Goal: Book appointment/travel/reservation

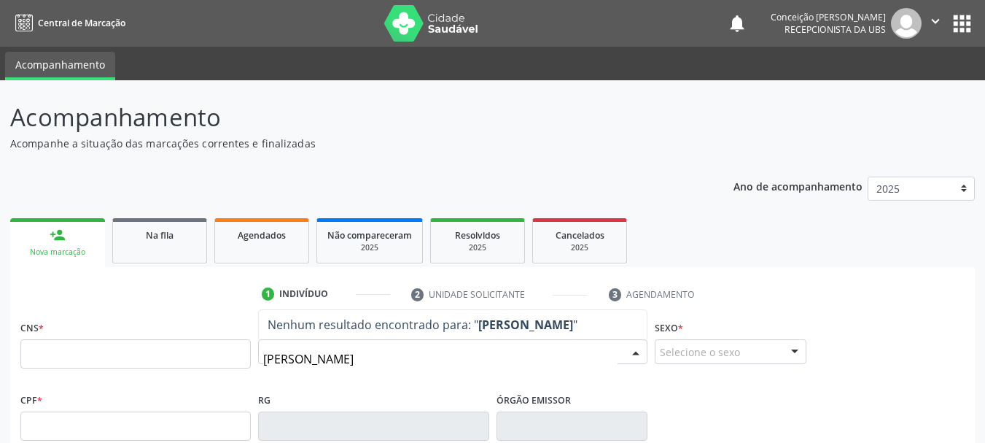
type input "[PERSON_NAME]"
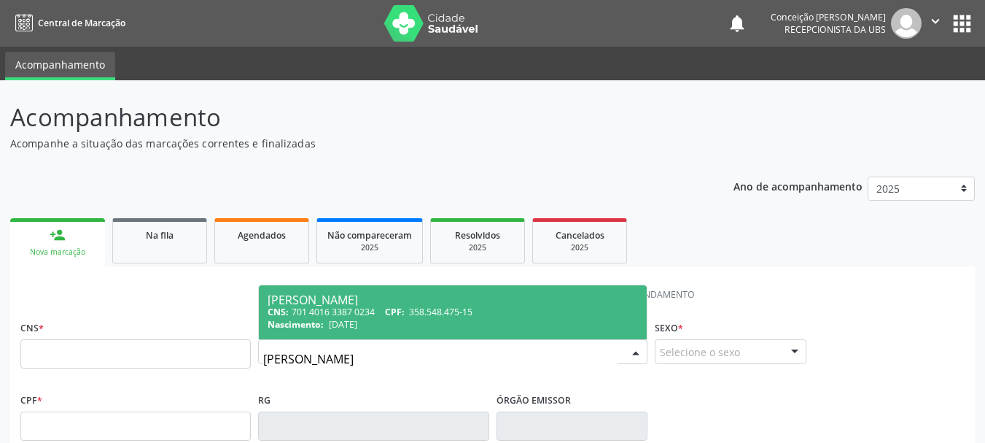
click at [397, 306] on div "CNS: 701 4016 3387 0234 CPF: 358.548.475-15" at bounding box center [453, 312] width 370 height 12
type input "701 4016 3387 0234"
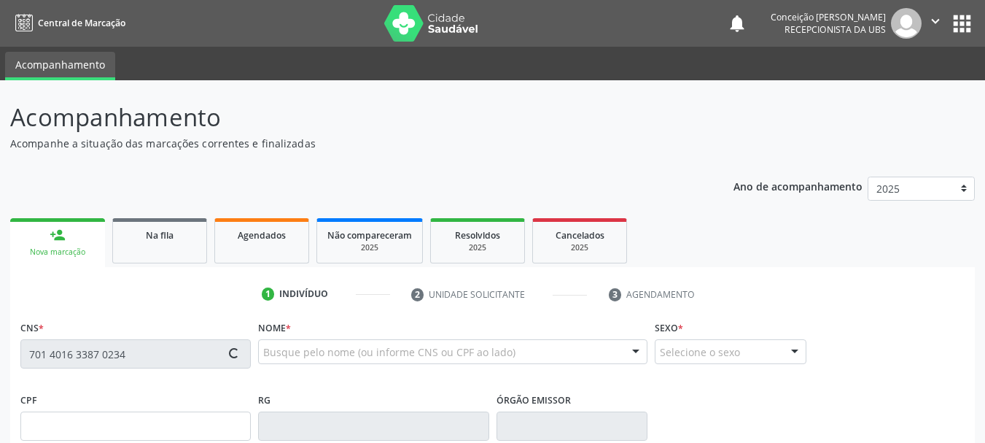
type input "358.548.475-15"
type input "[DATE]"
type input "[PERSON_NAME]"
type input "[PHONE_NUMBER]"
type input "S/N"
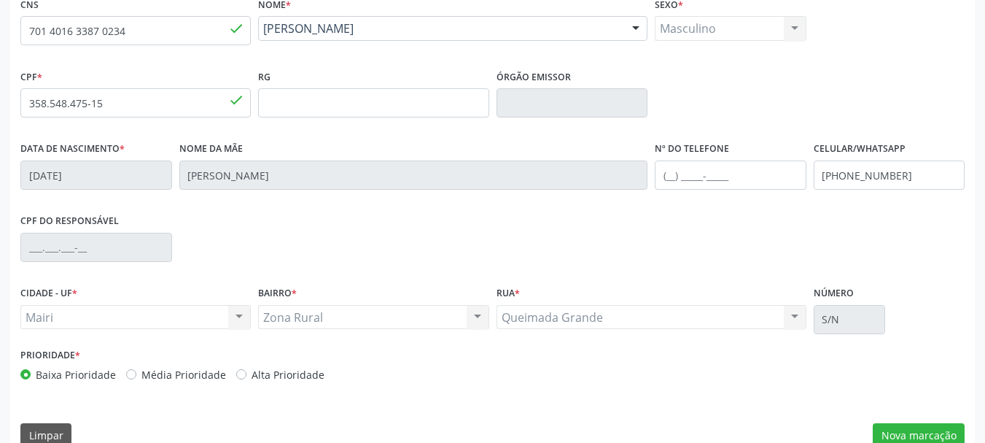
scroll to position [348, 0]
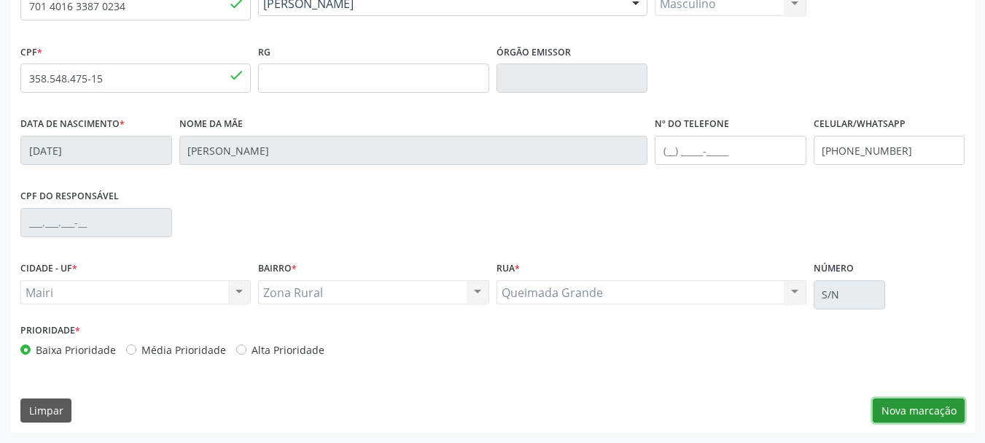
click at [919, 413] on button "Nova marcação" at bounding box center [919, 410] width 92 height 25
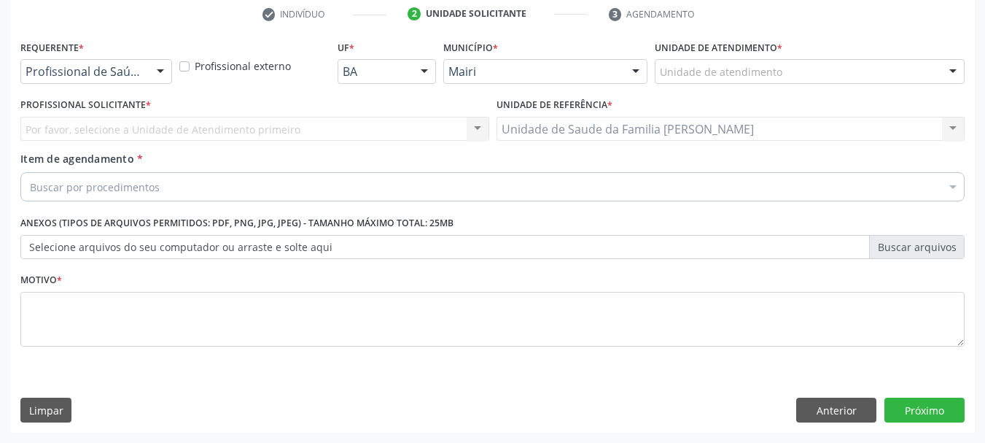
scroll to position [280, 0]
click at [913, 72] on div "Unidade de atendimento" at bounding box center [810, 71] width 310 height 25
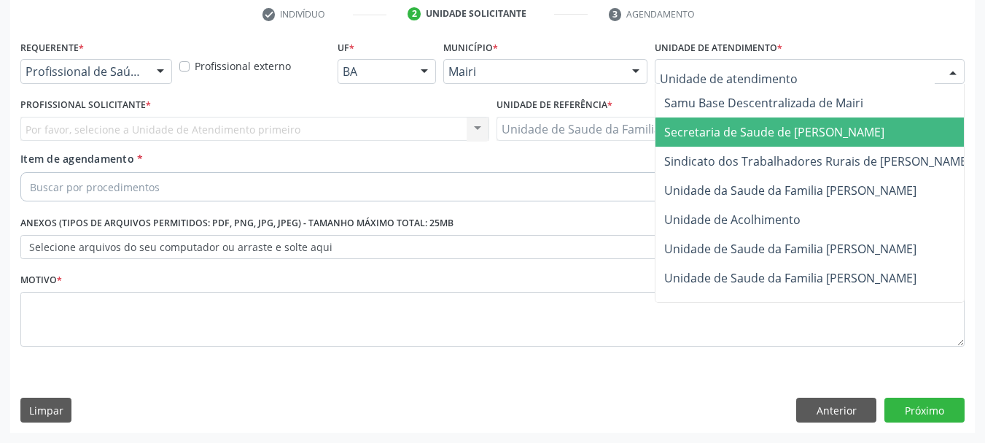
scroll to position [1106, 0]
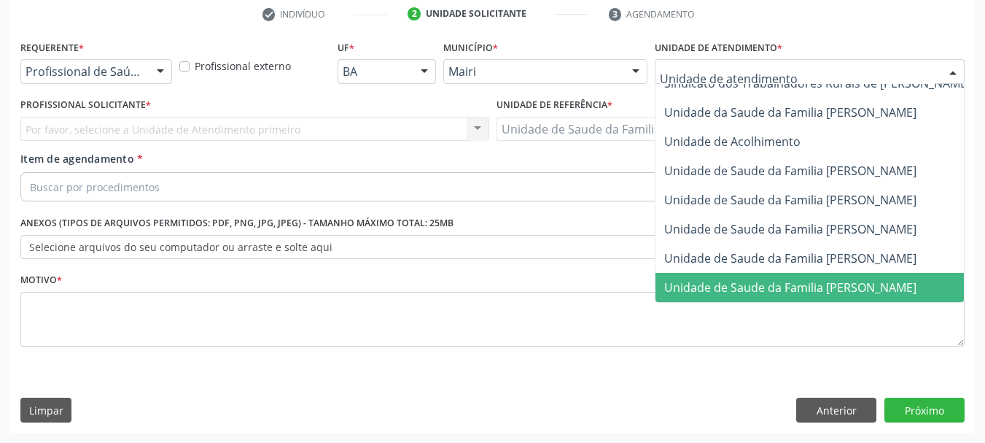
click at [834, 279] on span "Unidade de Saude da Familia [PERSON_NAME]" at bounding box center [790, 287] width 252 height 16
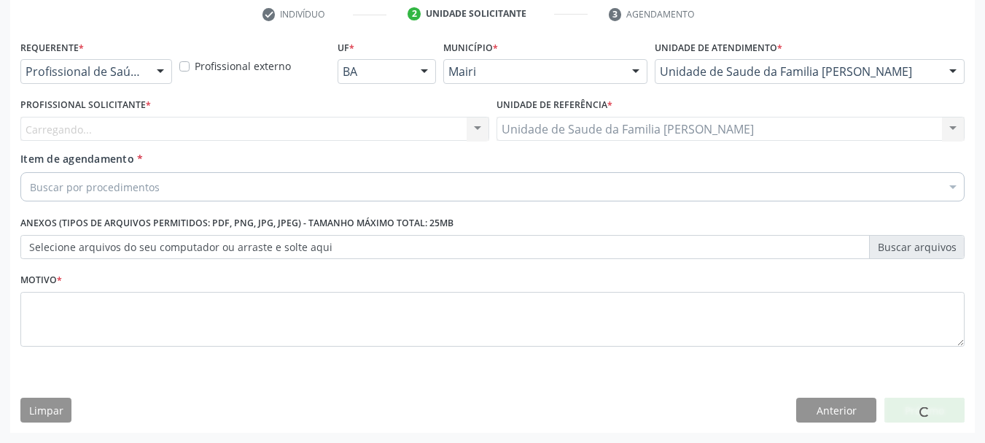
click at [834, 279] on span "Unidade de Saude da Familia [PERSON_NAME]" at bounding box center [797, 287] width 266 height 16
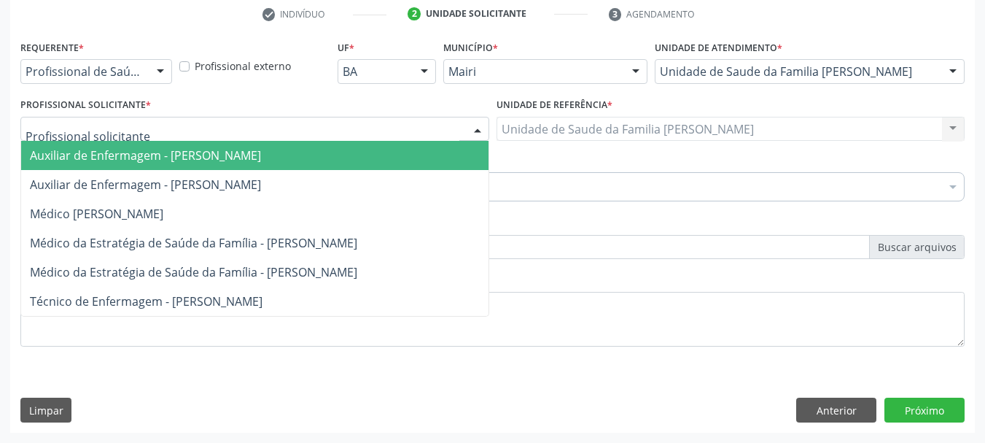
click at [139, 131] on div at bounding box center [254, 129] width 469 height 25
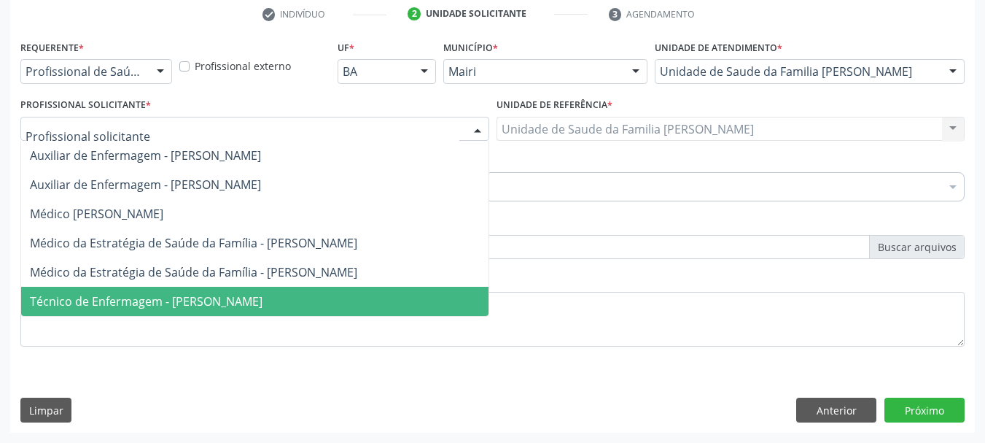
click at [215, 365] on div "Motivo *" at bounding box center [493, 318] width 952 height 98
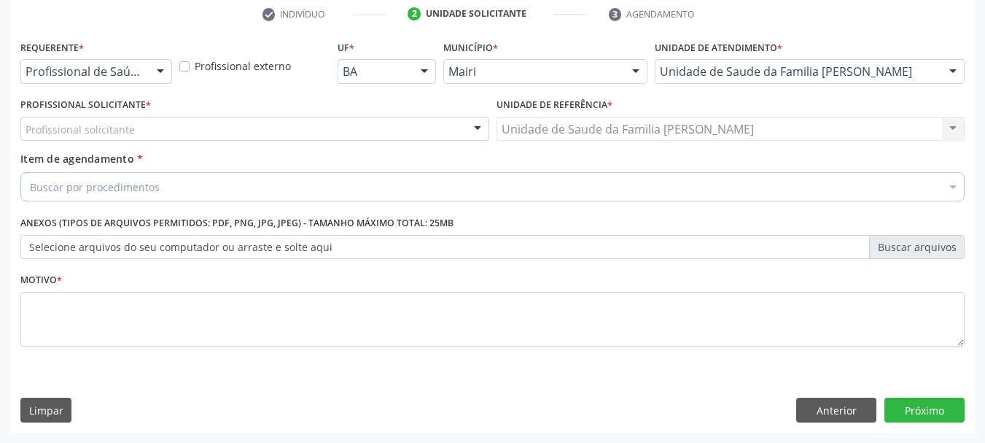
click at [122, 120] on div "Profissional solicitante" at bounding box center [254, 129] width 469 height 25
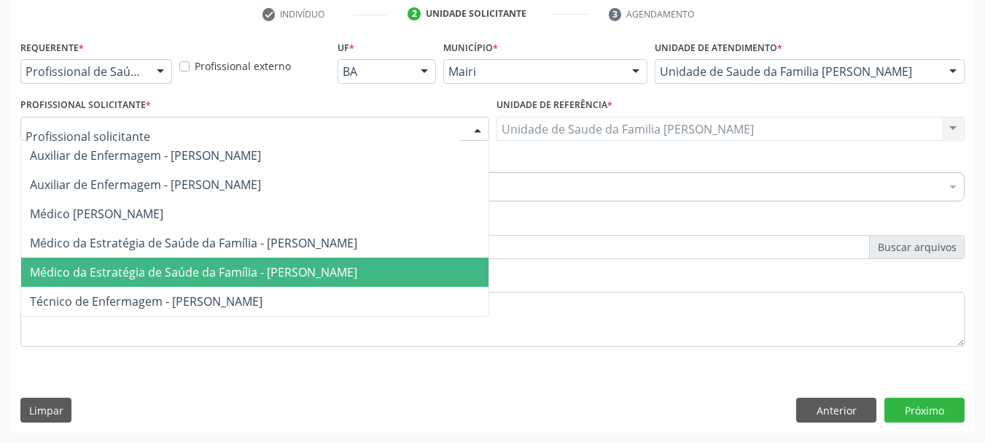
click at [187, 273] on span "Médico da Estratégia de Saúde da Família - [PERSON_NAME]" at bounding box center [193, 272] width 327 height 16
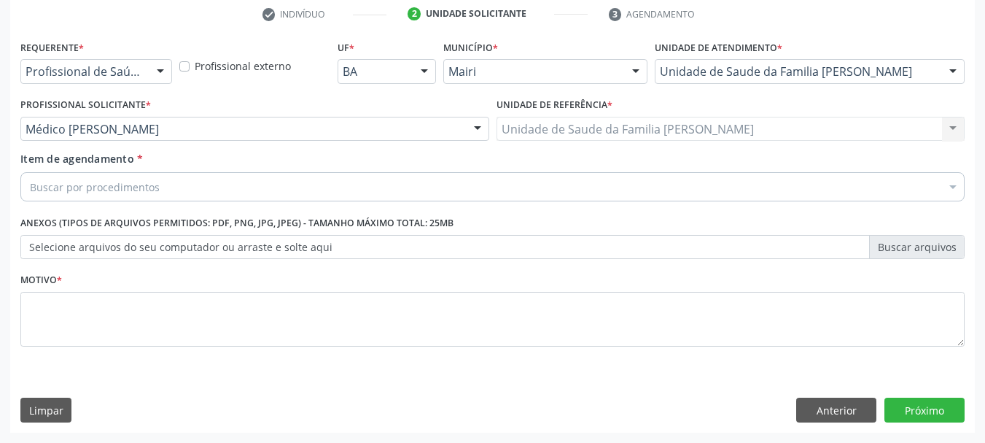
click at [178, 187] on div "Buscar por procedimentos" at bounding box center [492, 186] width 944 height 29
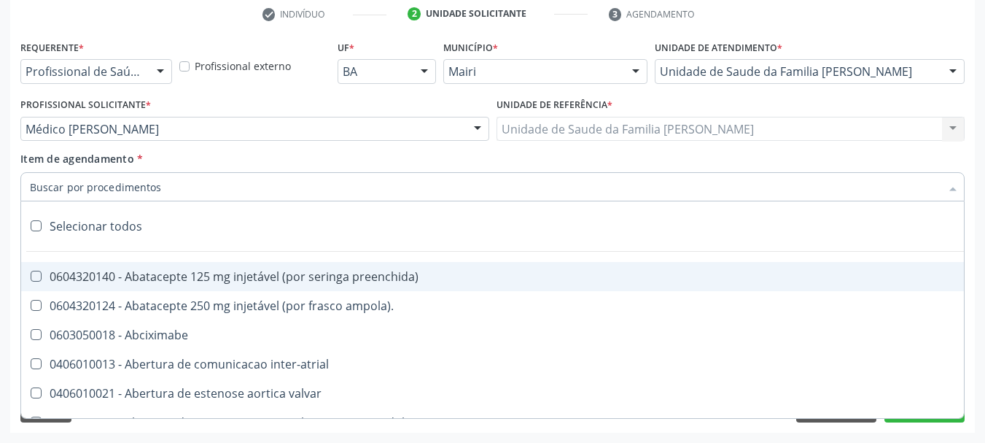
click at [178, 187] on input "Item de agendamento *" at bounding box center [485, 186] width 911 height 29
click at [354, 192] on input "Item de agendamento *" at bounding box center [485, 186] width 911 height 29
click at [296, 223] on div "Selecionar todos" at bounding box center [591, 226] width 1140 height 29
checkbox input "true"
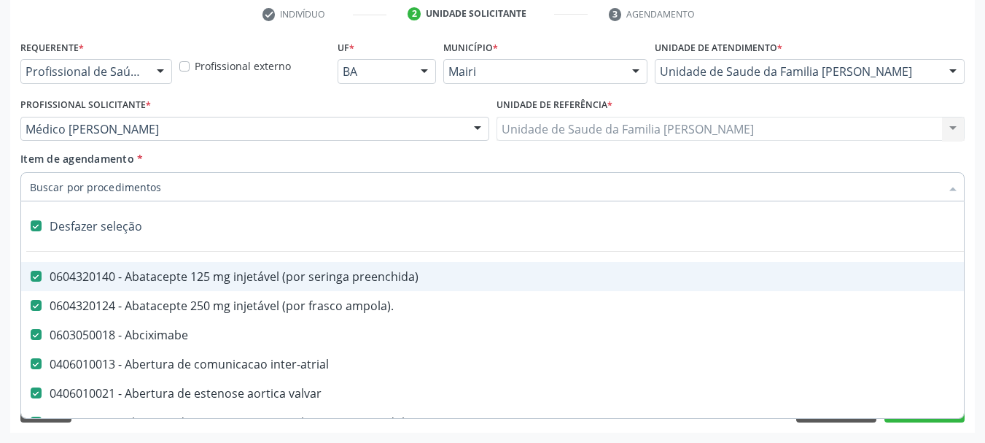
checkbox preenchida\) "true"
checkbox ampola\)\ "true"
checkbox Abciximabe "true"
checkbox inter-atrial "true"
checkbox valvar "true"
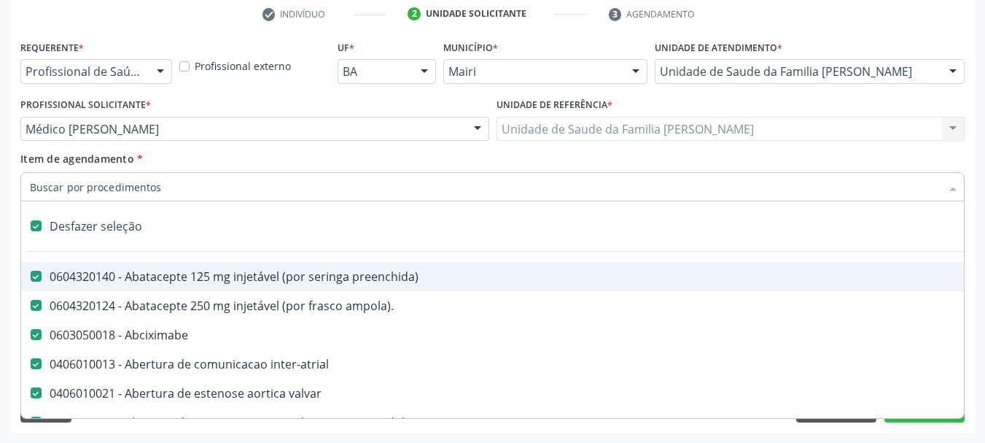
checkbox adolescente\) "true"
checkbox valvar "true"
checkbox adolescente\) "true"
checkbox paciente\) "true"
checkbox dente\) "true"
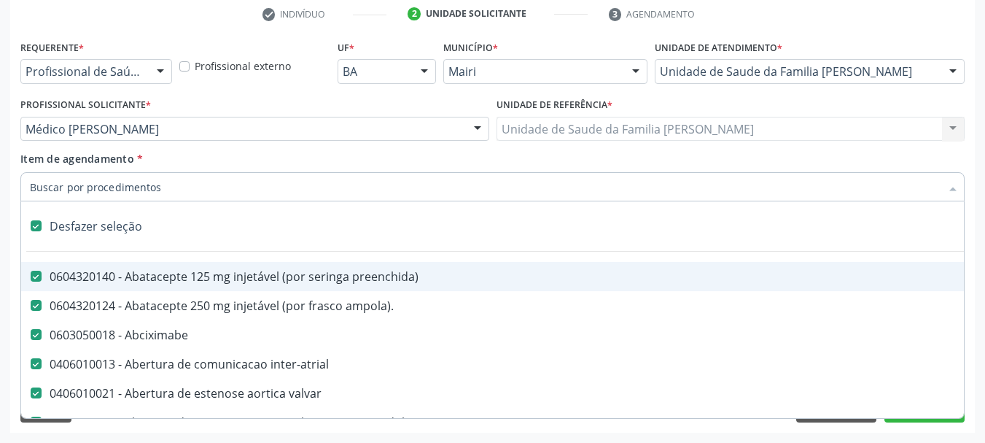
checkbox comprimido\) "true"
checkbox \(dornic\) "true"
checkbox derrames "true"
checkbox capsula\) "true"
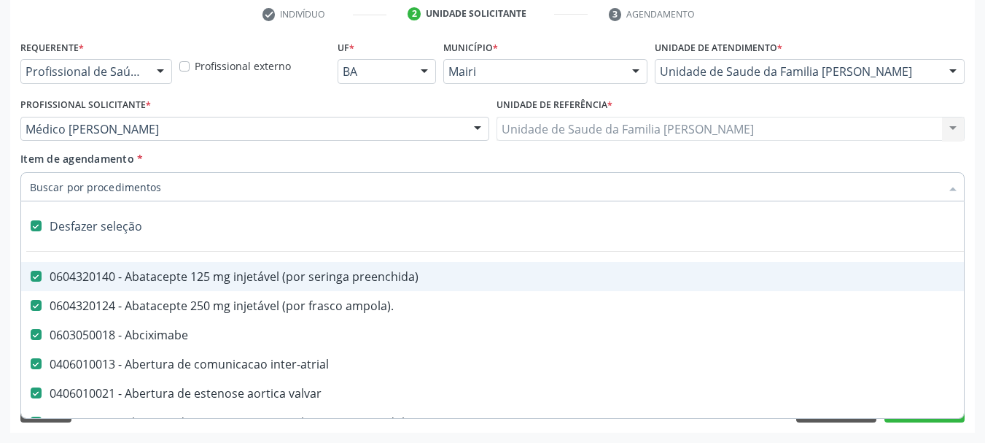
checkbox risco "true"
checkbox psicossocial "true"
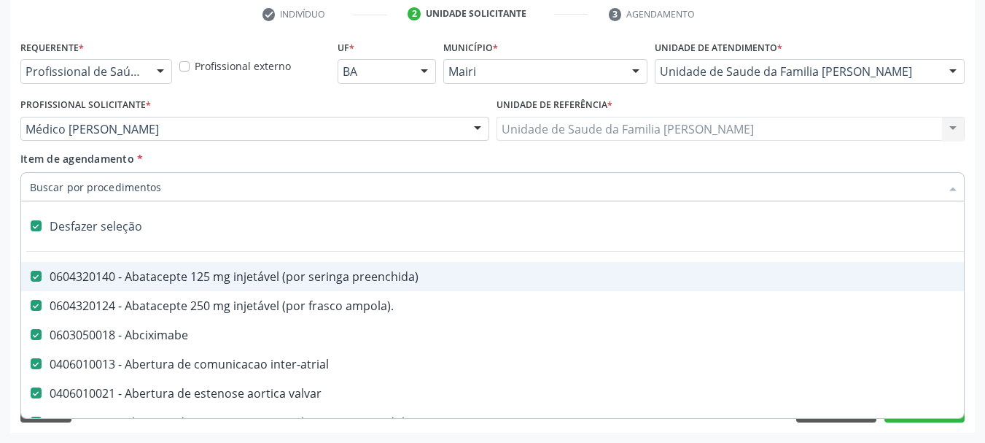
checkbox \(uai\)\ "true"
checkbox rim "true"
checkbox fenilcetonuria "true"
checkbox cistica "true"
checkbox congenito "true"
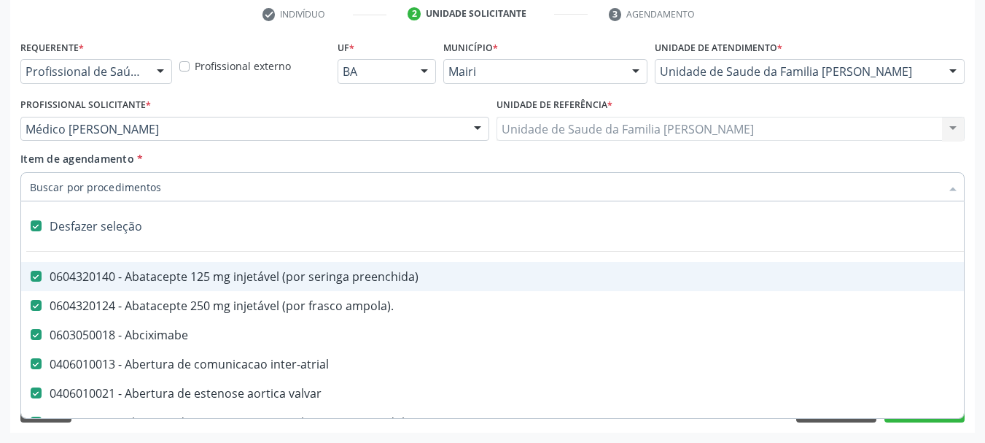
checkbox coclear "true"
checkbox hemoglobinopatias "true"
checkbox coclear "true"
checkbox osso "true"
checkbox alternativa "true"
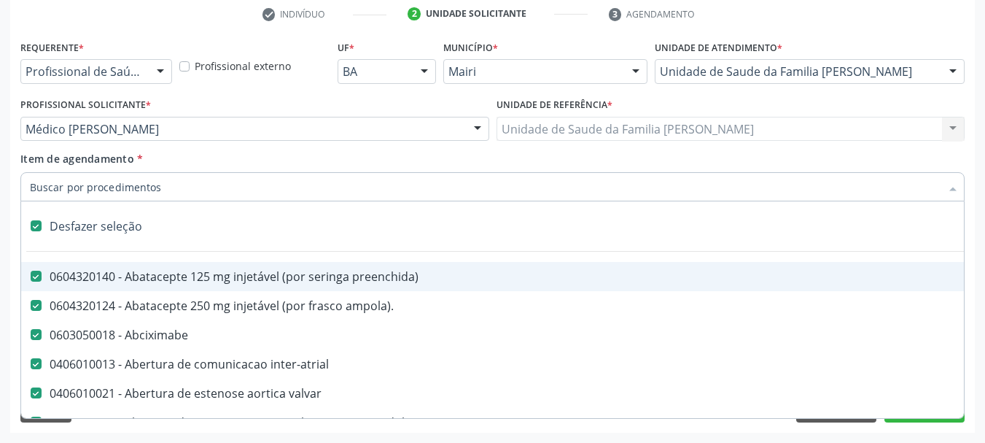
checkbox terapeutica\) "true"
checkbox nutricional "true"
checkbox queimado "true"
checkbox bilateral "true"
checkbox queimado "true"
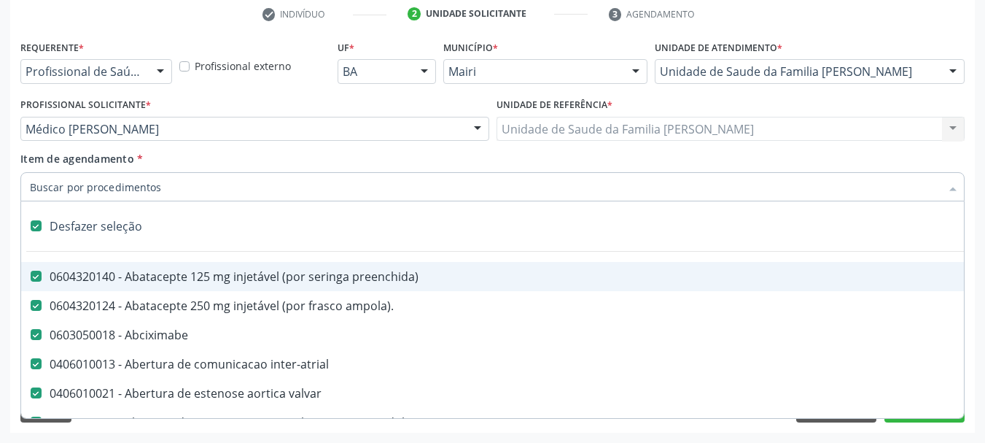
checkbox trabalho "true"
checkbox multiprofissional "true"
checkbox cornea "true"
checkbox pancreas "true"
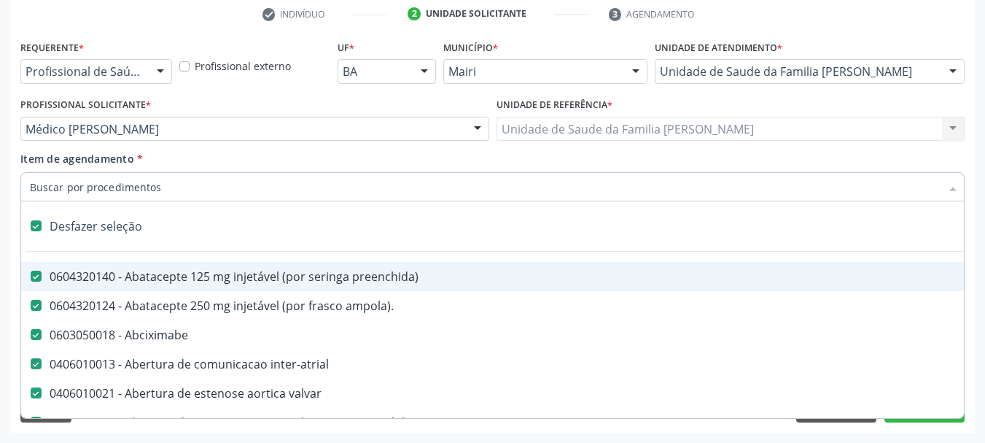
checkbox multiprofissional "true"
checkbox Órgãos "true"
checkbox \(uaa\)\ "true"
checkbox terapêuticas\)\ "true"
checkbox psicossocial "true"
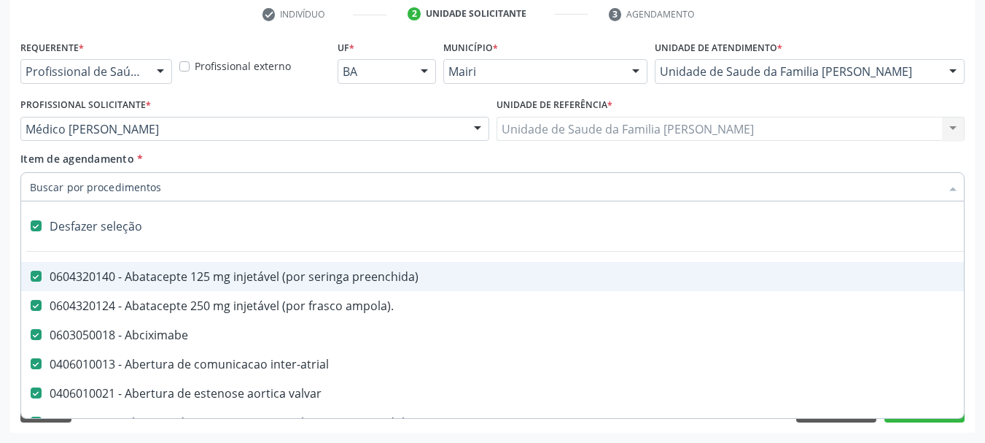
checkbox tonometria "true"
checkbox paciente\/mês "true"
checkbox biotinidase "true"
checkbox congênita\ "true"
checkbox diálise "true"
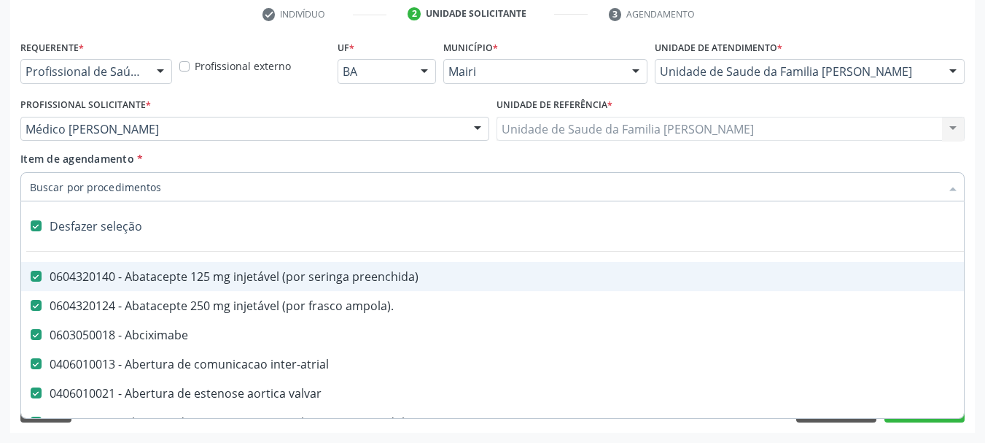
checkbox diálise "true"
checkbox reabilitacao "true"
checkbox clinico "true"
checkbox pós-operatorio "true"
checkbox reabilitacao "true"
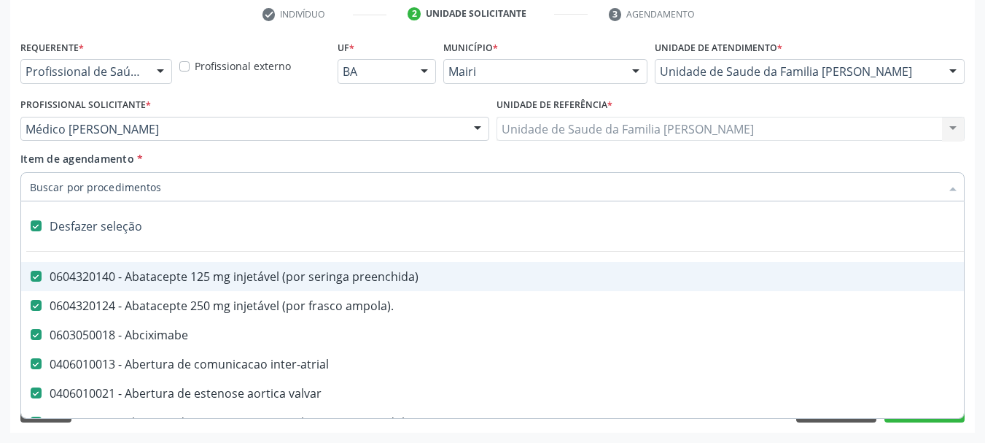
checkbox genético "true"
checkbox preenchida\) "true"
checkbox rodas "true"
checkbox quadril "true"
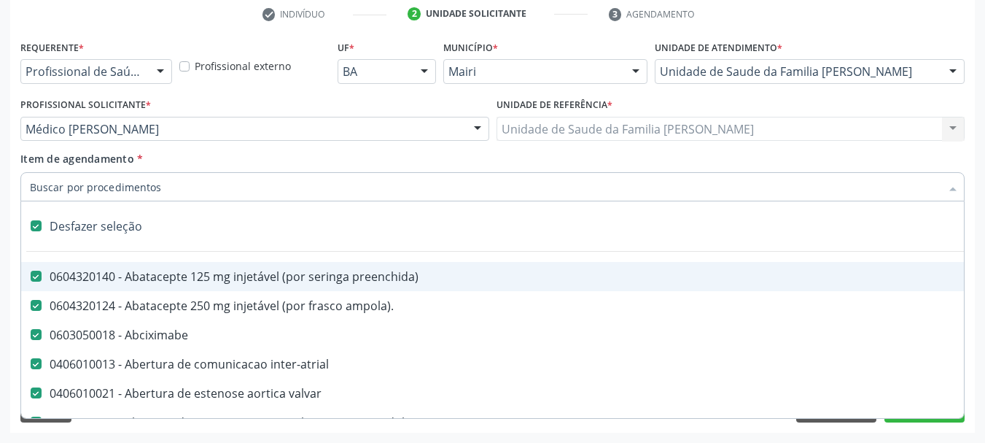
checkbox tronco "true"
checkbox locomoção "true"
checkbox oftalmológica "true"
checkbox ortopedica "true"
checkbox dentária "true"
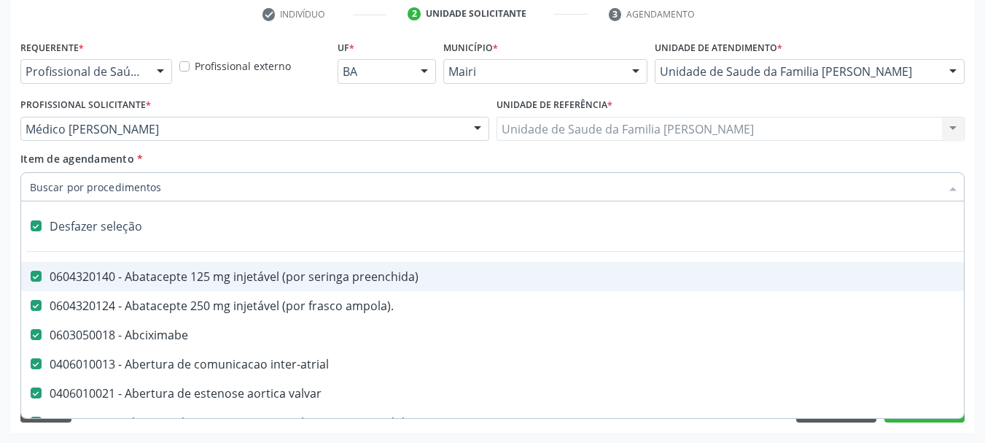
checkbox rodas "true"
checkbox Adenograma "true"
checkbox Adenoidectomia "true"
checkbox i\) "true"
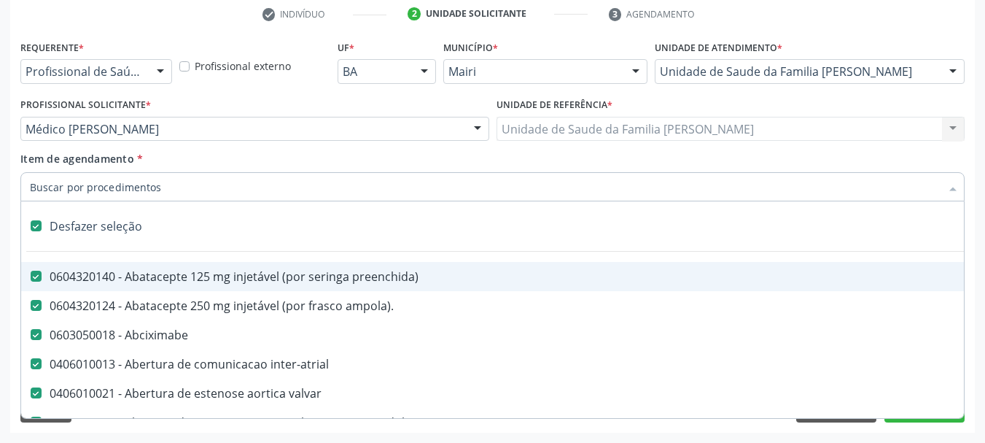
checkbox paciente\) "true"
checkbox especializada\ "true"
checkbox parenteral\) "true"
checkbox link "true"
checkbox terapeutica "true"
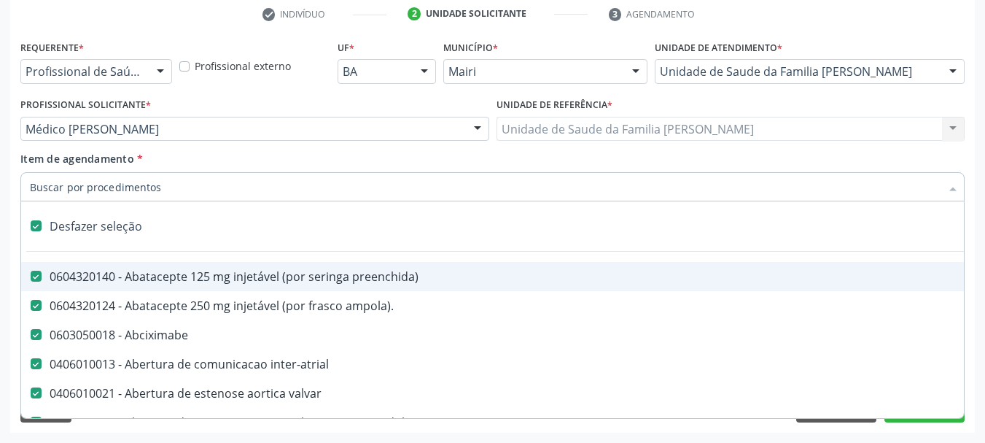
checkbox arterial "true"
checkbox transeptal "true"
checkbox cnrac\) "true"
checkbox s\/pernoite "true"
checkbox acompanhante "true"
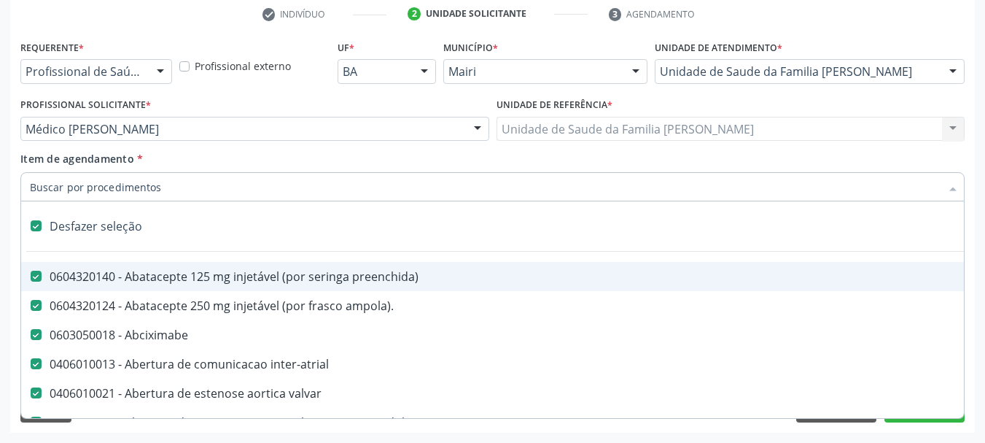
checkbox paciente "true"
checkbox cnrac\) "true"
checkbox s\/pernoite "true"
checkbox agudizadas "true"
checkbox oclusal "true"
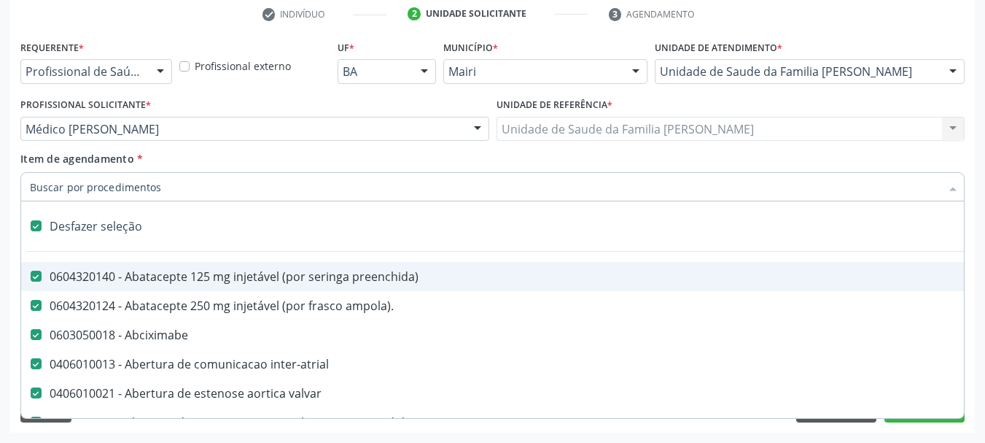
checkbox vaginal "true"
checkbox ml\) "true"
checkbox trigemio "true"
checkbox angiografico\) "true"
checkbox craniano "true"
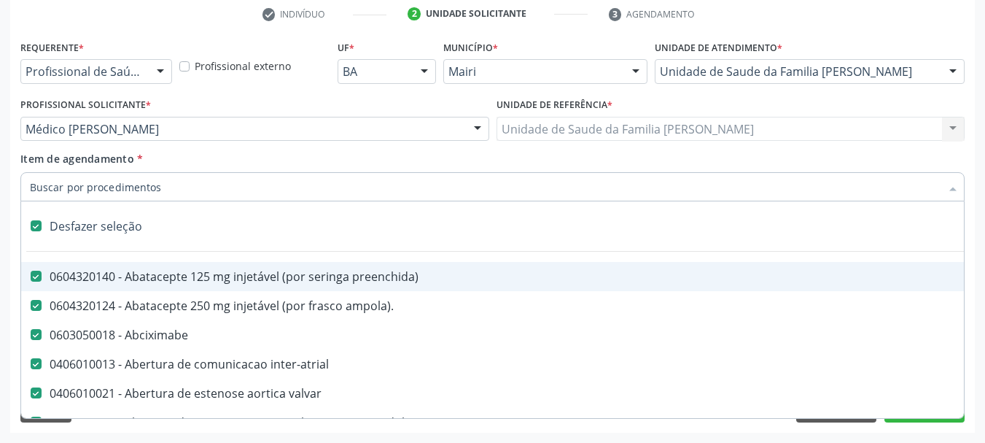
checkbox hepático "true"
checkbox capsula\) "true"
checkbox ampola\) "true"
checkbox frasco-ampola\) "true"
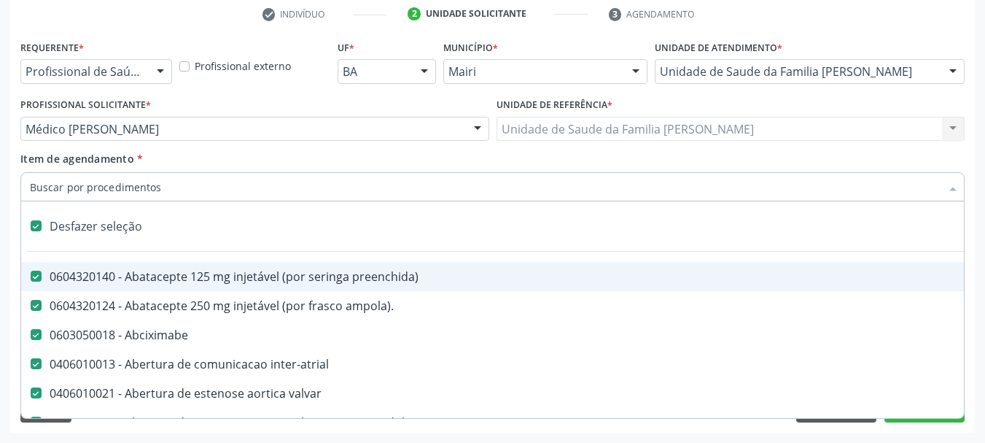
checkbox frasco-ampola\) "true"
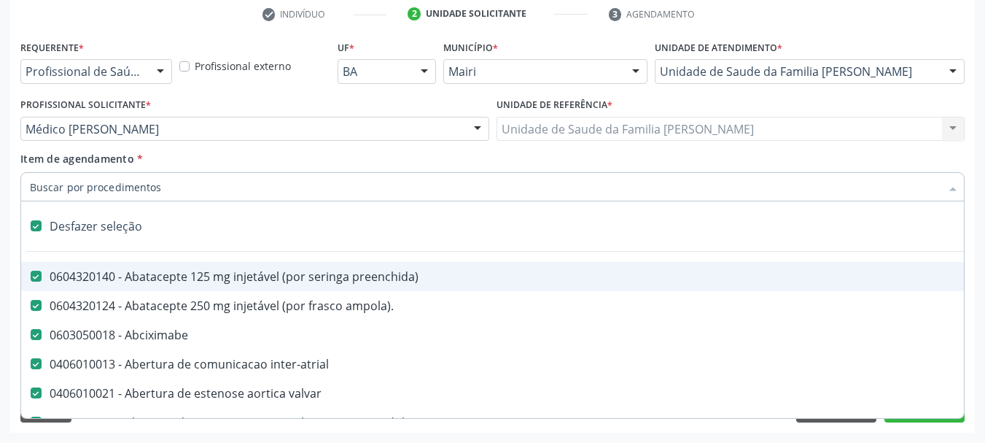
checkbox frasco-ampola\) "true"
checkbox preenchida\) "true"
checkbox frasco-ampola\) "true"
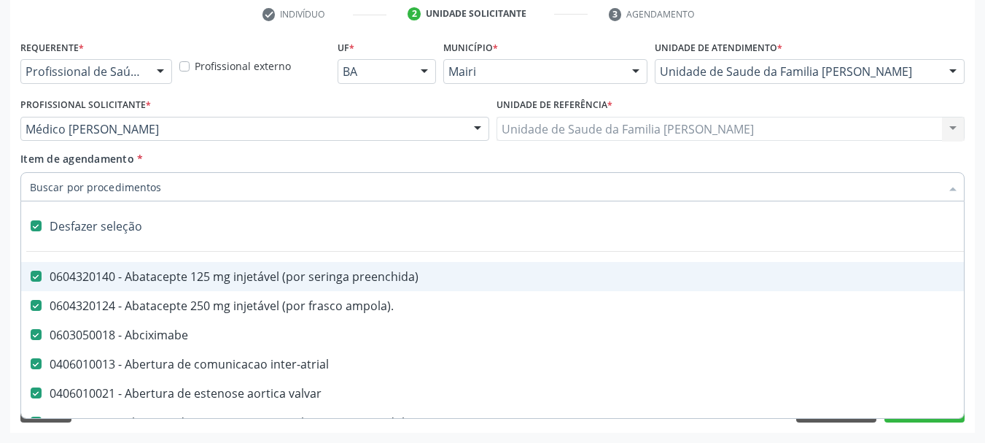
checkbox frasco-ampola\) "true"
checkbox ampola\) "true"
checkbox simples "true"
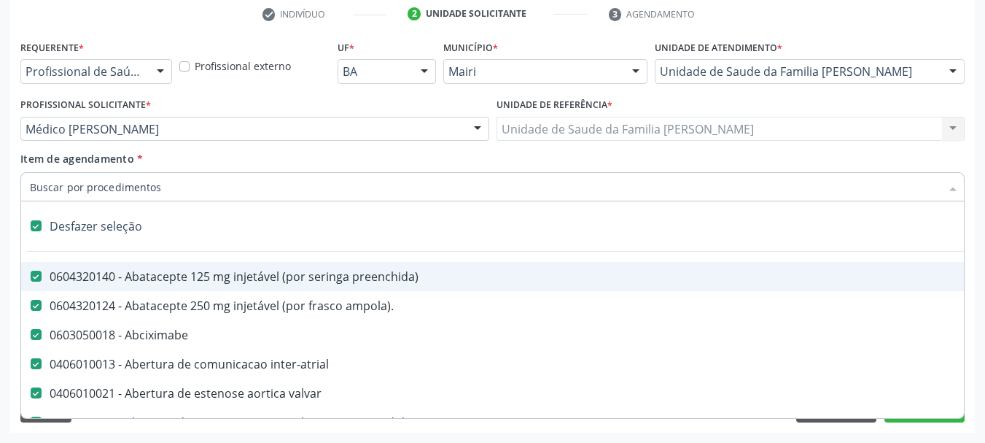
checkbox ar "true"
checkbox miotendinoso "true"
checkbox columela "true"
checkbox bucomaxilofacial "true"
checkbox pé "true"
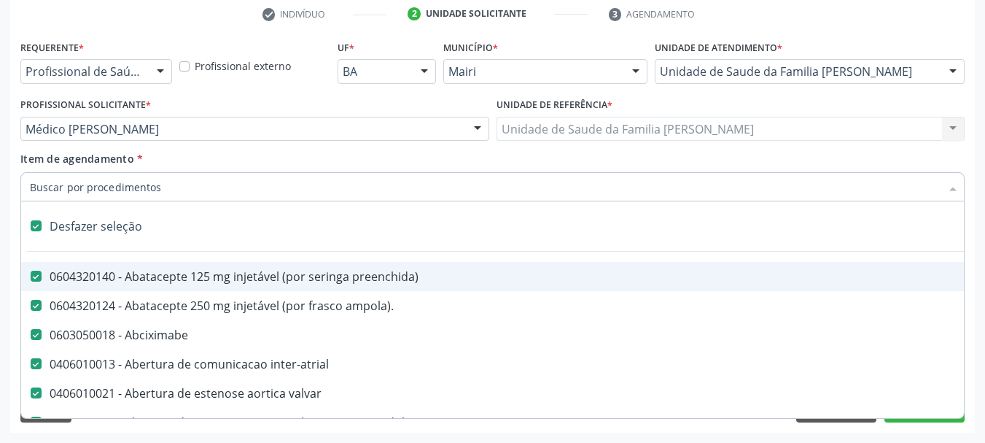
checkbox pé\) "true"
checkbox ampola\) "true"
checkbox crâniofacial "true"
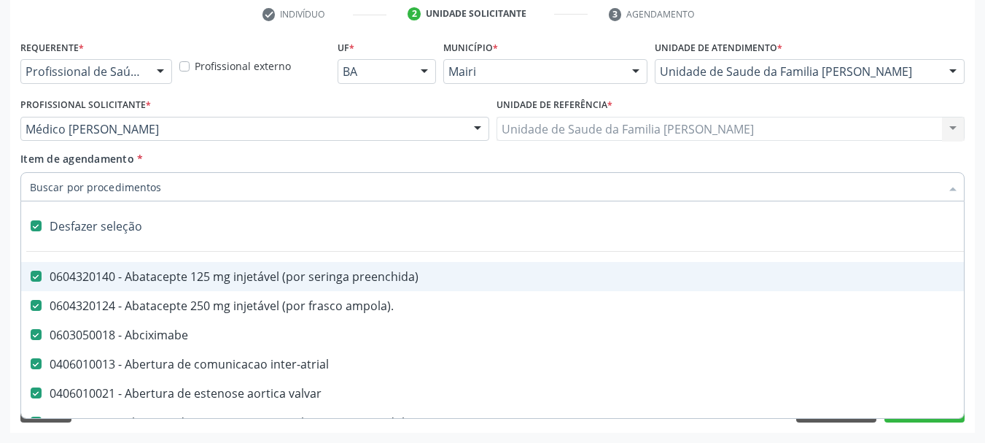
checkbox comprimido\) "true"
checkbox revestido\) "true"
checkbox Amigdalectomia "true"
checkbox adenoidectomia "true"
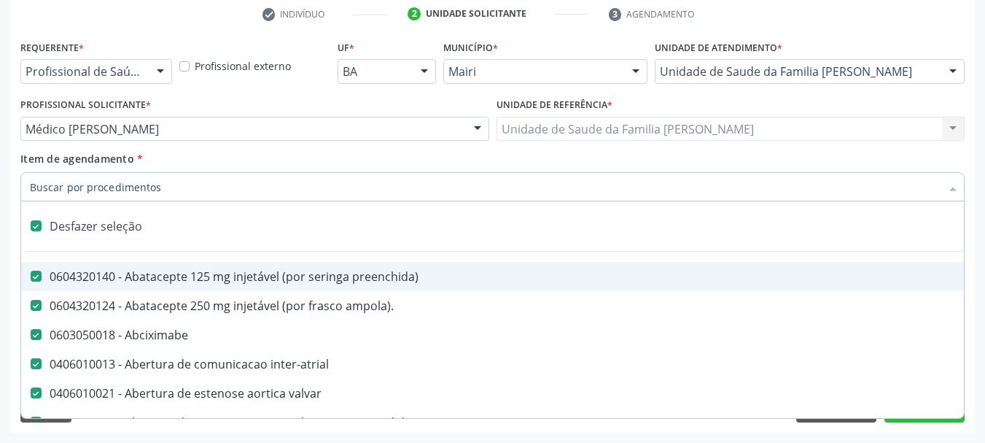
checkbox Amniocentese "true"
checkbox Amnioscopia "true"
checkbox pulmonares "true"
checkbox esquerdo "true"
checkbox adolescente\) "true"
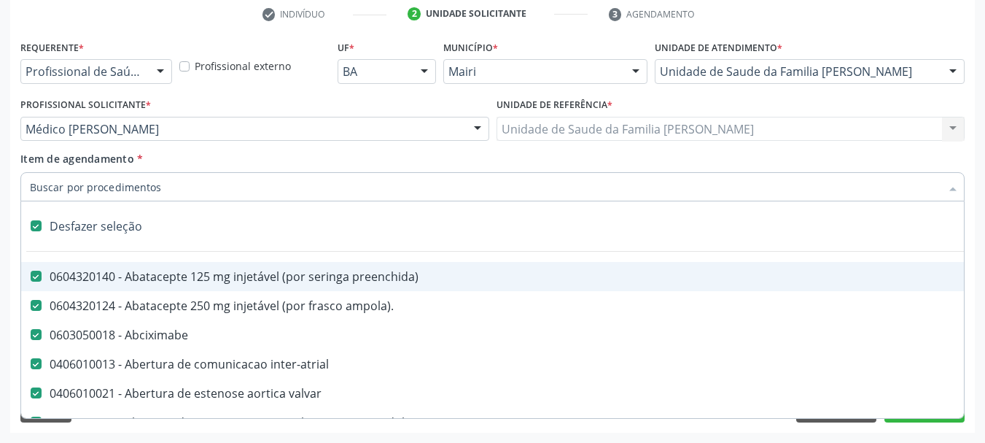
checkbox adolescente\) "true"
checkbox inferiores "true"
checkbox oncologia "true"
checkbox tarso "true"
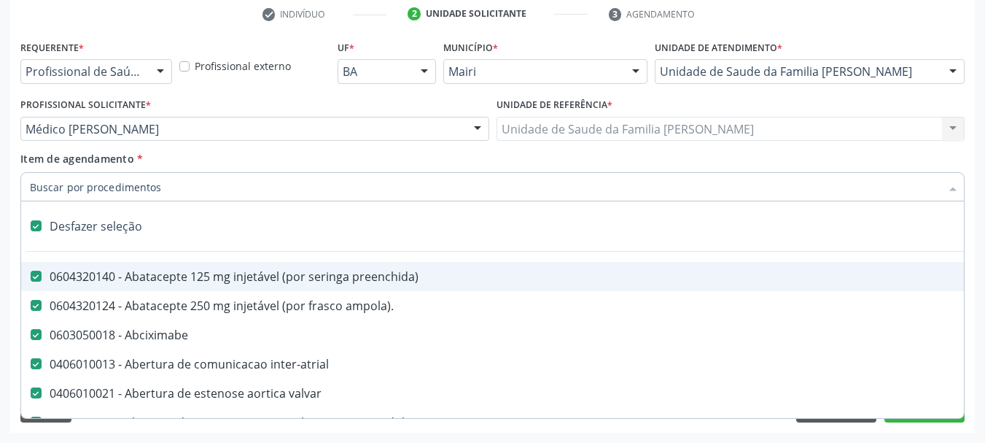
checkbox oncologia "true"
checkbox reto "true"
checkbox oncologia "true"
checkbox penis "true"
checkbox oncologia "true"
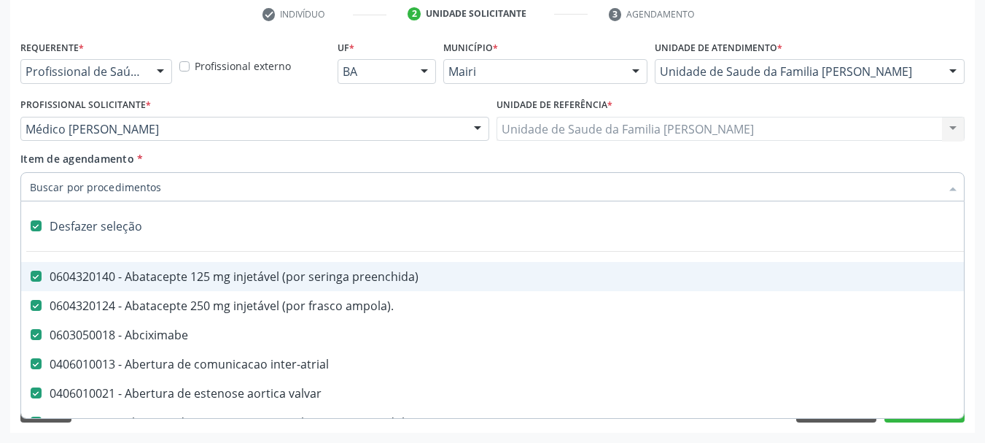
checkbox reto "true"
checkbox dedo "true"
checkbox superiores "true"
checkbox punho "true"
checkbox oncologia "true"
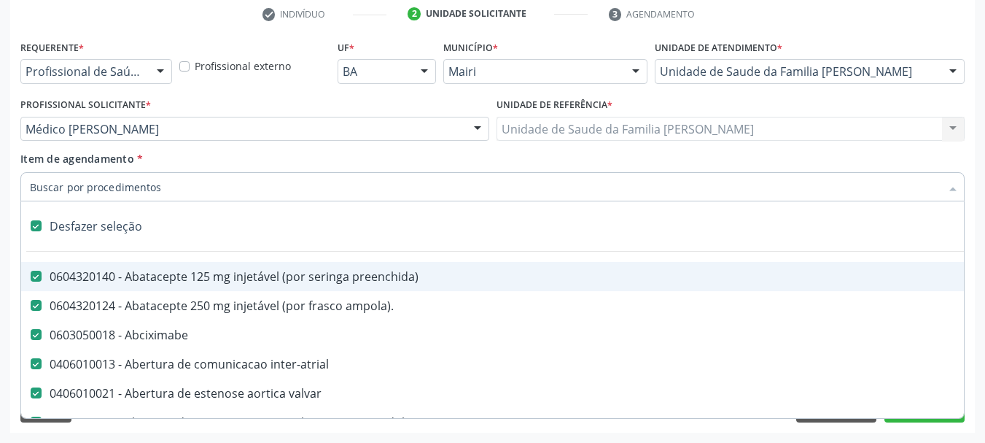
checkbox normal "true"
checkbox voz "true"
checkbox agua "true"
checkbox solo "true"
checkbox urina "true"
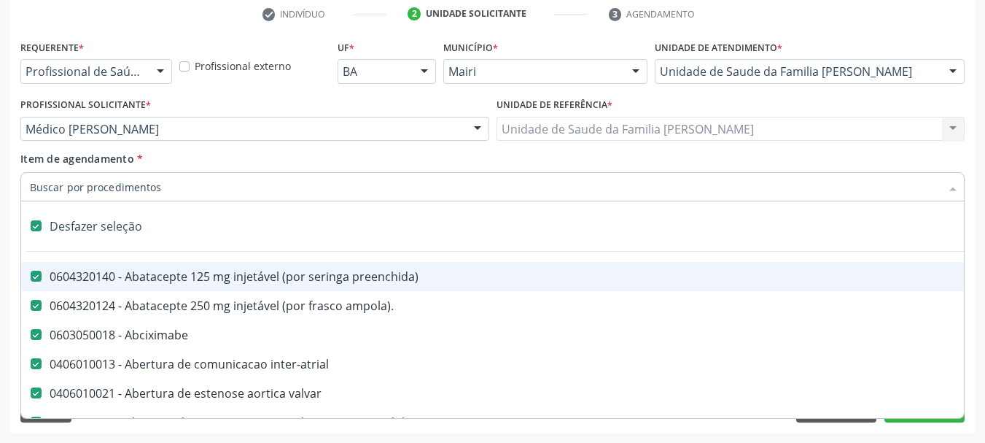
checkbox agua "true"
checkbox pesados "true"
checkbox pesticidas "true"
checkbox agua "true"
checkbox bileo-digestiva "true"
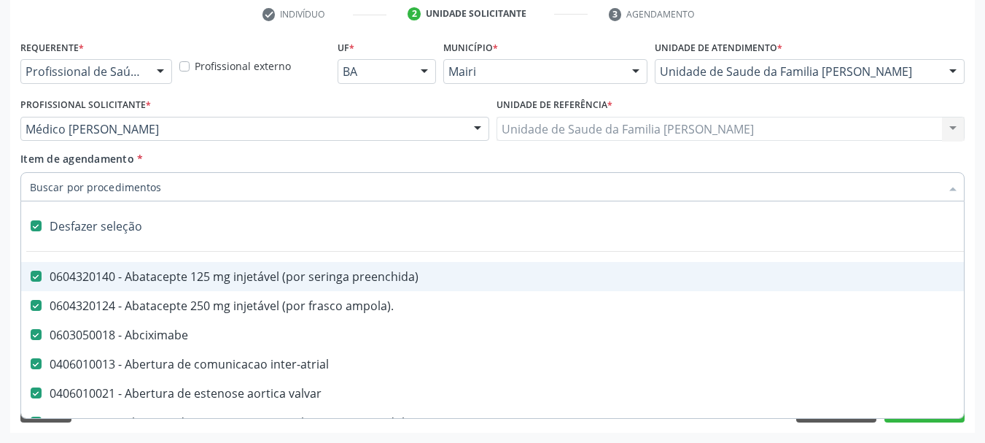
checkbox oncologia "true"
checkbox bidirecional "true"
checkbox adolescente\) "true"
checkbox total "true"
checkbox central "true"
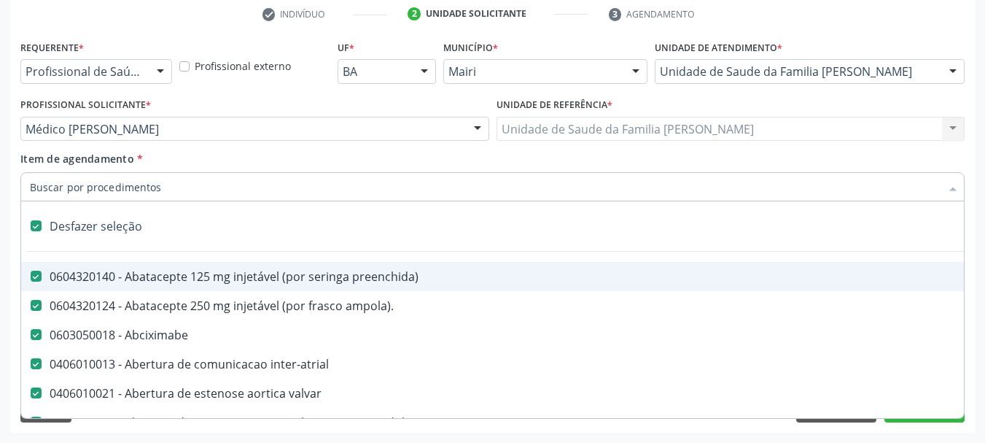
checkbox linfovenosa "true"
checkbox porto-cava "true"
checkbox cec "true"
checkbox adolescente\) "true"
checkbox sistemico-pulmonar "true"
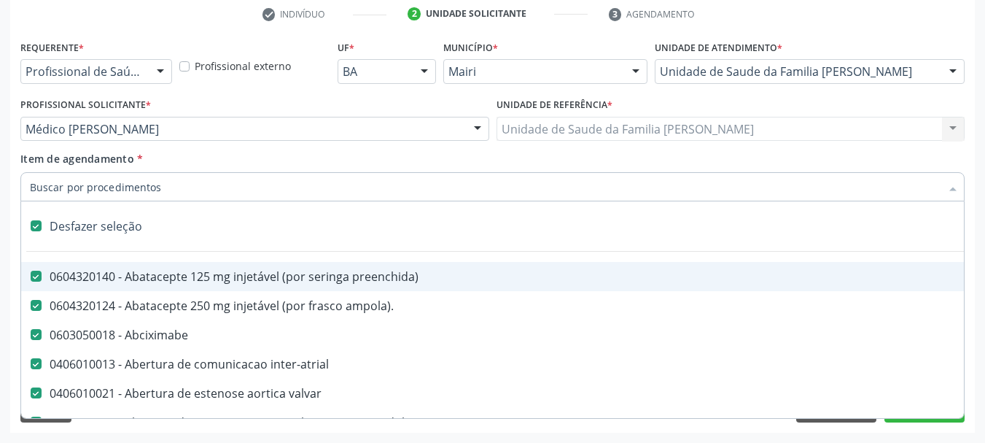
checkbox adolescente\) "true"
checkbox intracraniana "true"
checkbox Ancora "true"
checkbox ponteiras\ "true"
checkbox valvular "true"
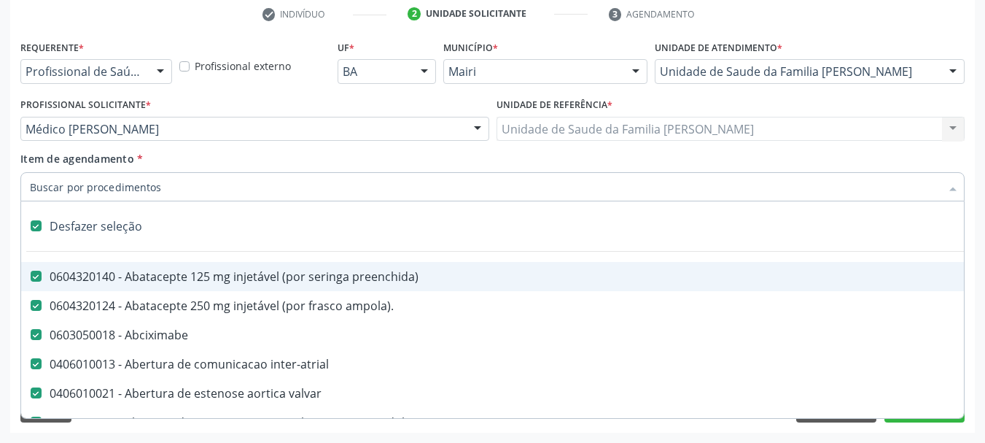
checkbox geral "true"
checkbox cesariana "true"
checkbox risco "true"
checkbox regional "true"
checkbox infra-renal "true"
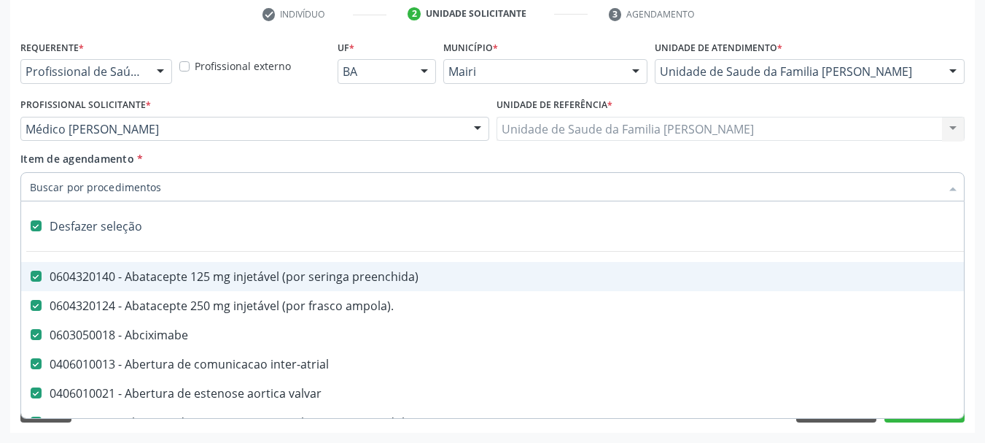
checkbox toraco-abdominal "true"
checkbox oncologia "true"
checkbox vasos\) "true"
checkbox aortico "true"
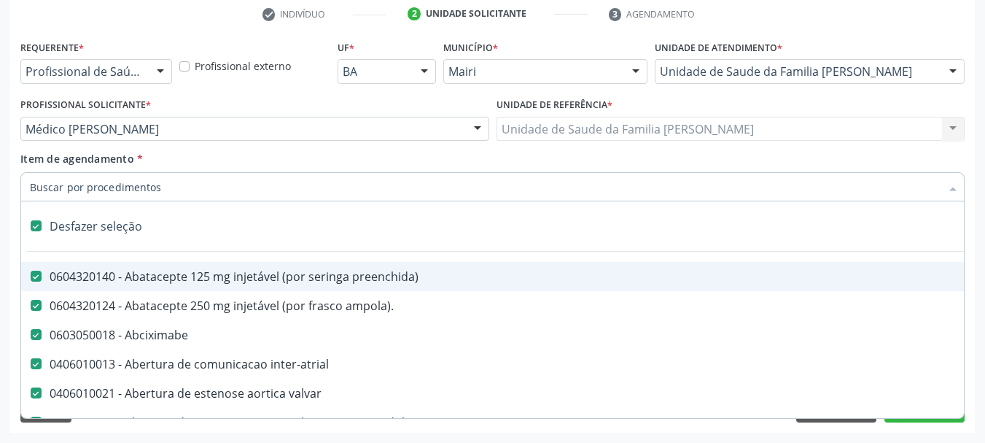
checkbox supra-aorticos "true"
checkbox ramos "true"
checkbox coronariana "true"
checkbox stents "true"
checkbox stent "true"
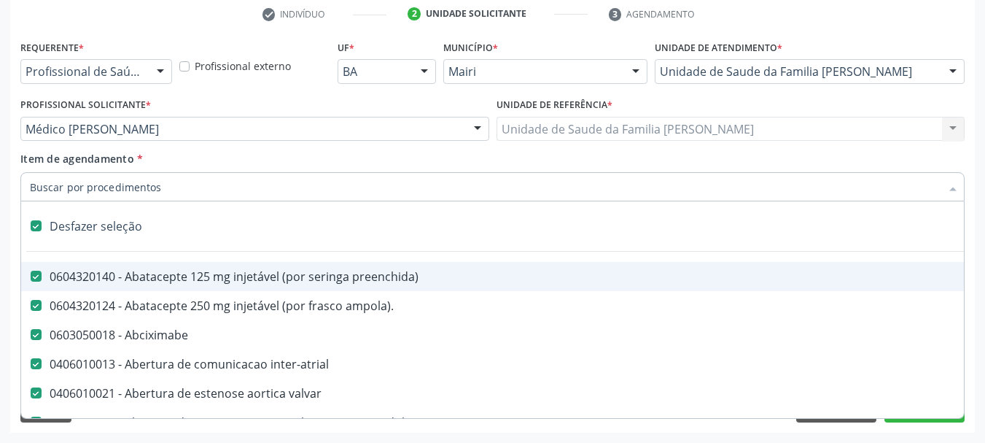
checkbox primária "true"
checkbox coronariano "true"
checkbox stent\) "true"
checkbox vaso-espasmo "true"
checkbox stent\) "true"
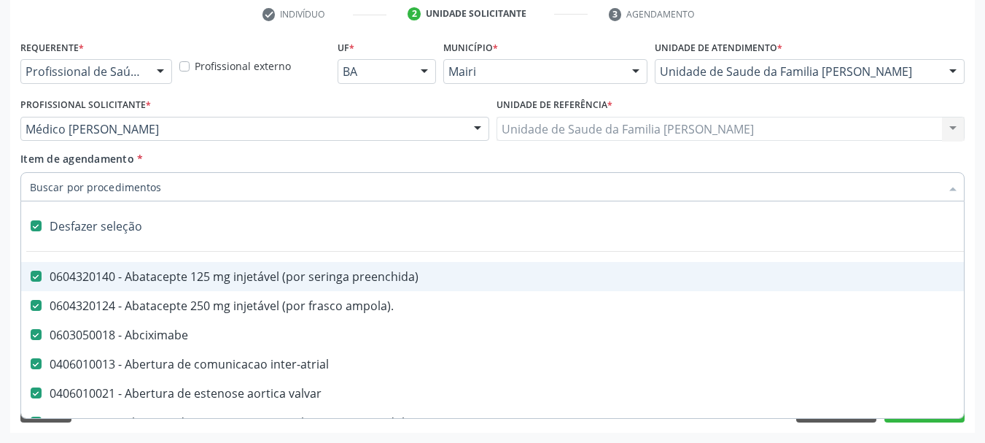
checkbox stent\) "true"
checkbox recoberto\) "true"
click at [261, 233] on div "Desfazer seleção" at bounding box center [591, 226] width 1140 height 29
click at [206, 195] on input "Item de agendamento *" at bounding box center [485, 186] width 911 height 29
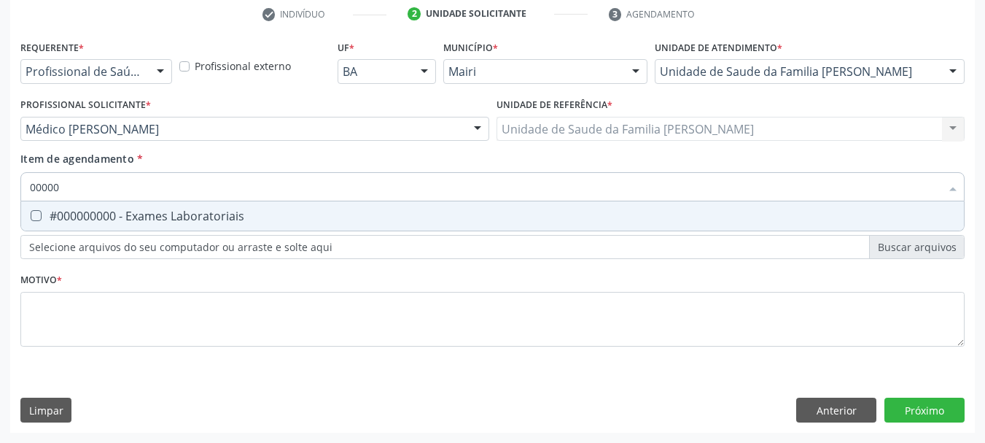
click at [329, 224] on span "#000000000 - Exames Laboratoriais" at bounding box center [492, 215] width 943 height 29
click at [917, 403] on div "Requerente * Profissional de Saúde Profissional de Saúde Paciente Nenhum result…" at bounding box center [492, 234] width 965 height 396
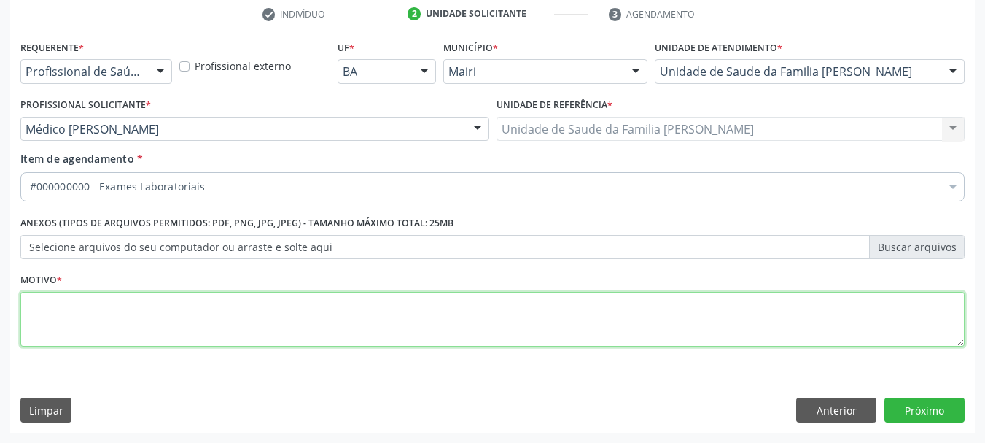
click at [105, 311] on textarea at bounding box center [492, 319] width 944 height 55
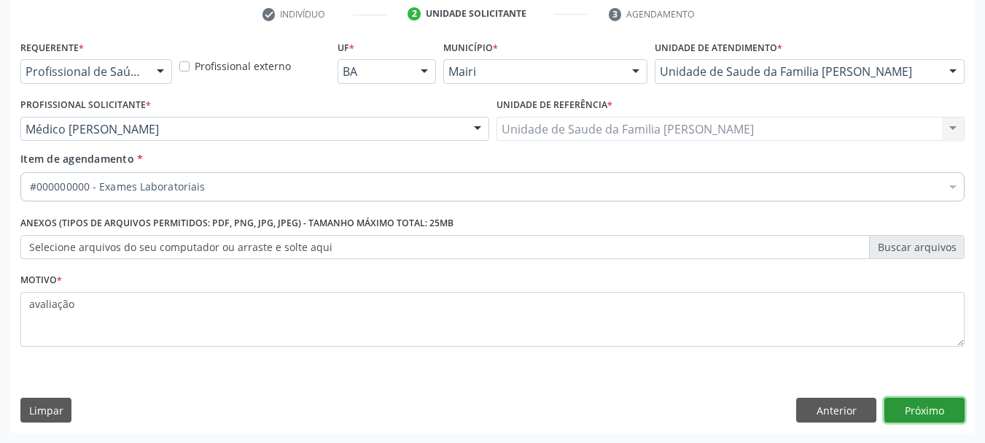
click at [938, 414] on button "Próximo" at bounding box center [925, 409] width 80 height 25
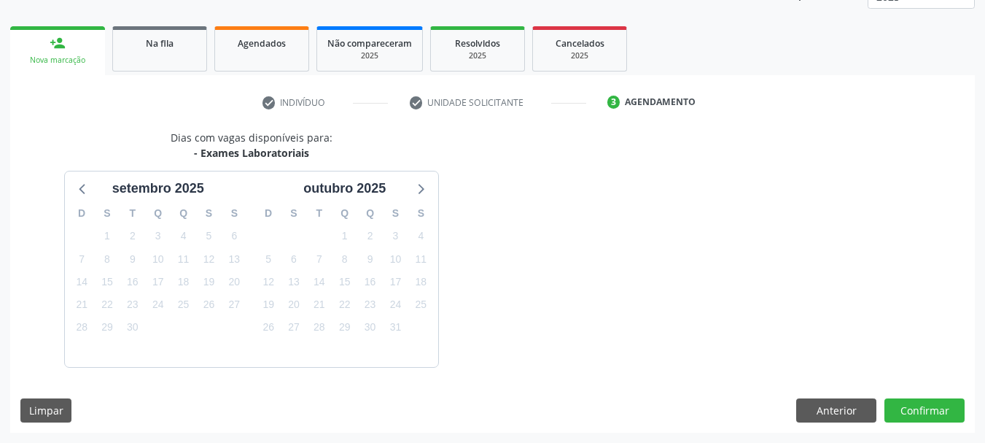
scroll to position [235, 0]
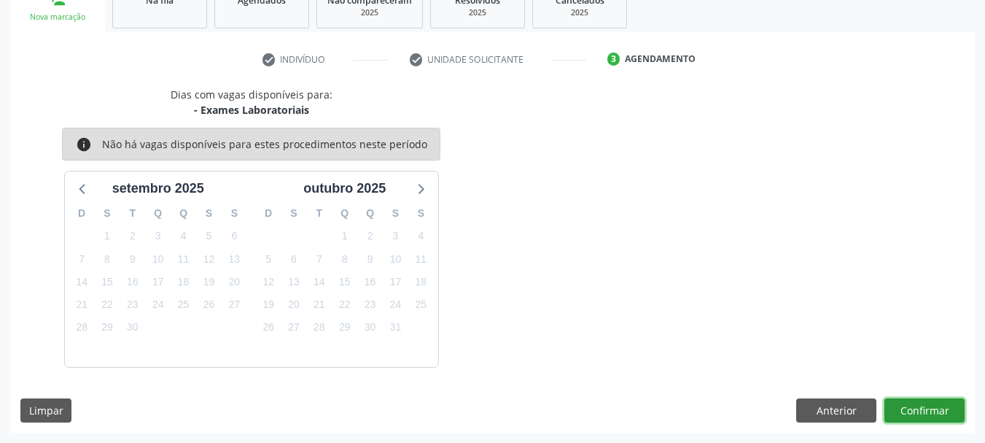
click at [928, 411] on button "Confirmar" at bounding box center [925, 410] width 80 height 25
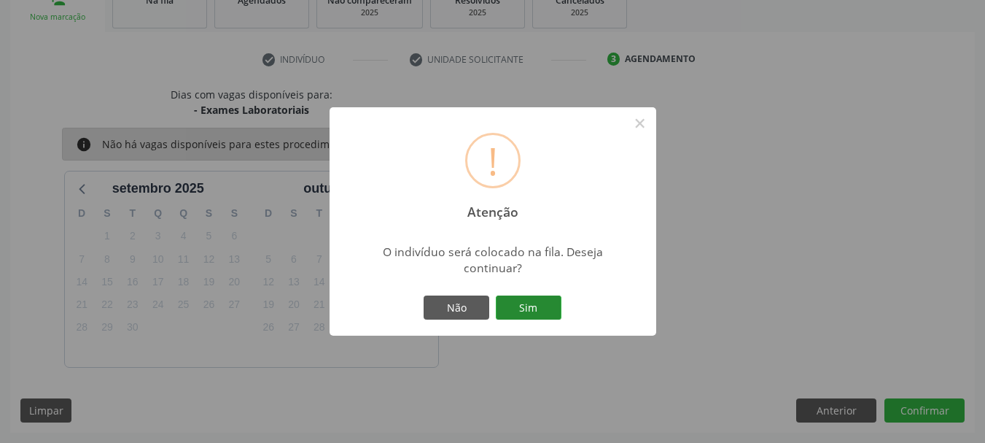
click at [550, 298] on button "Sim" at bounding box center [529, 307] width 66 height 25
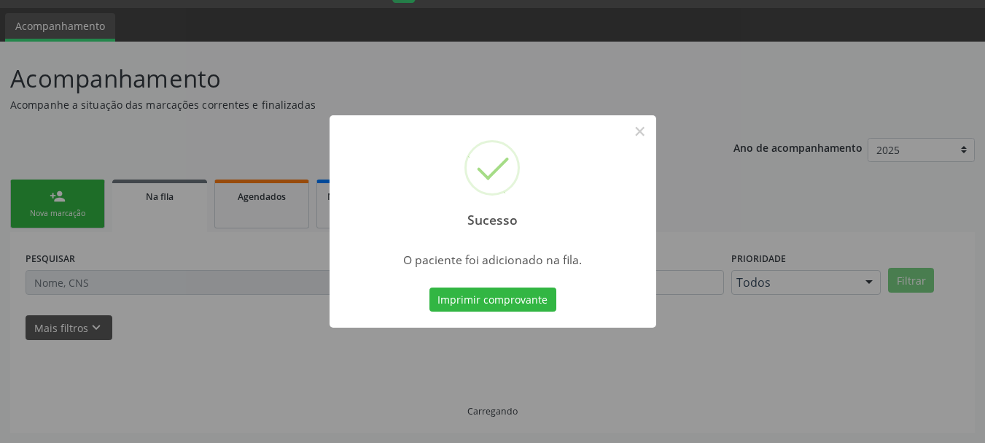
scroll to position [39, 0]
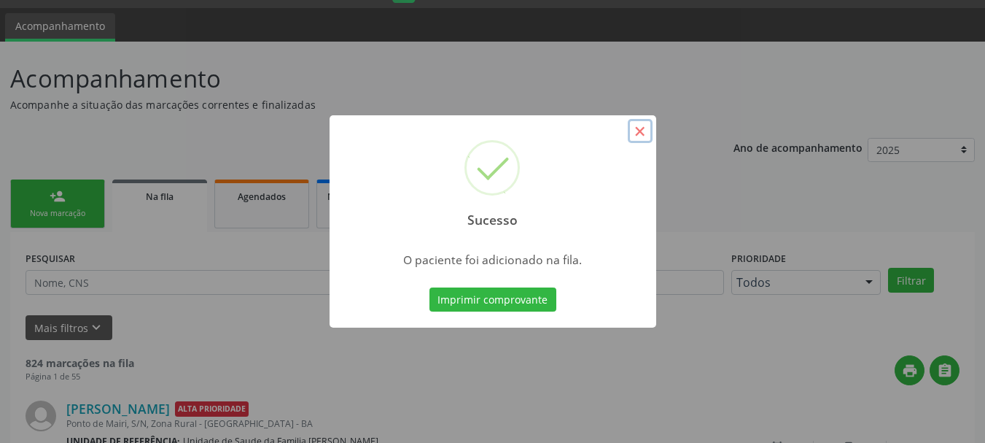
click at [646, 129] on button "×" at bounding box center [640, 131] width 25 height 25
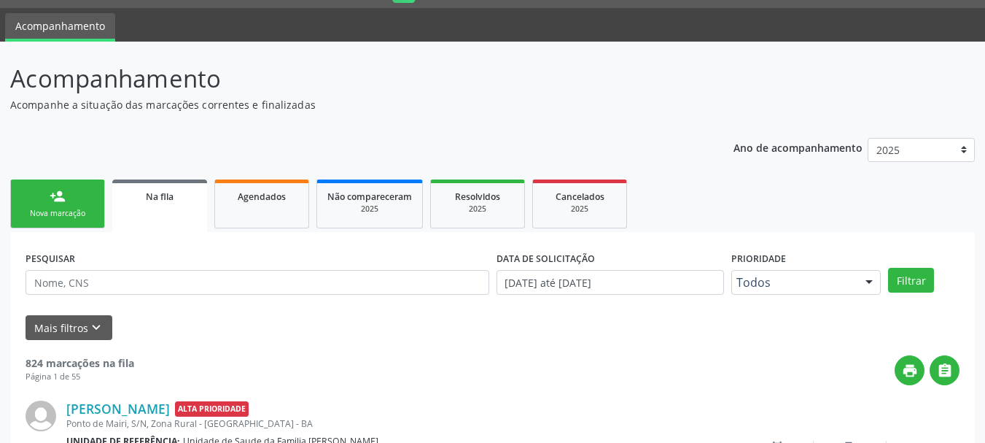
click at [71, 215] on div "Nova marcação" at bounding box center [57, 213] width 73 height 11
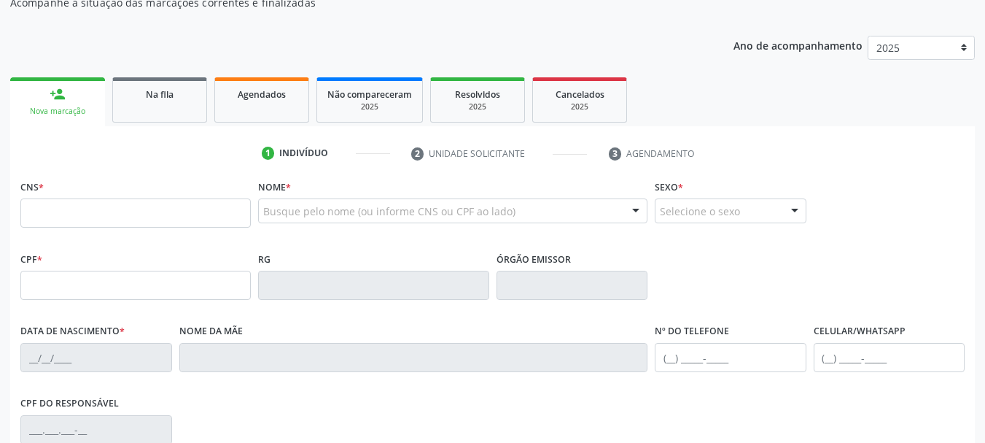
scroll to position [129, 0]
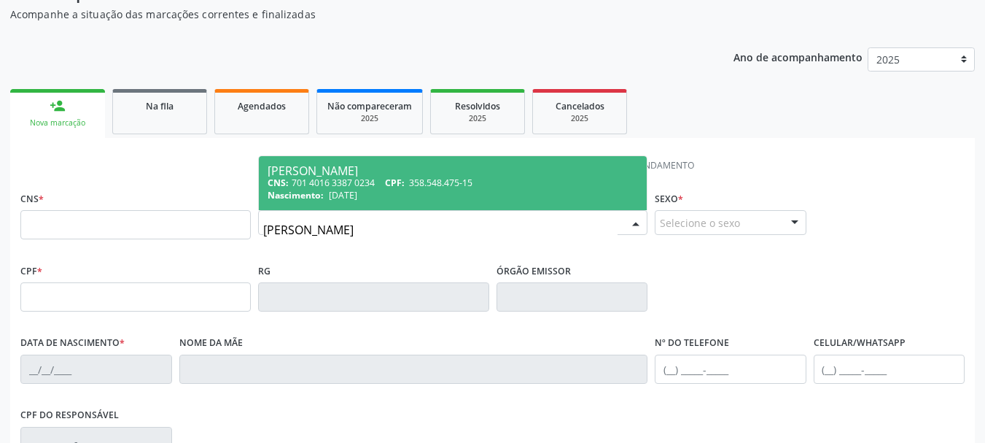
click at [412, 182] on div "CNS: 701 4016 3387 0234 CPF: 358.548.475-15" at bounding box center [453, 182] width 370 height 12
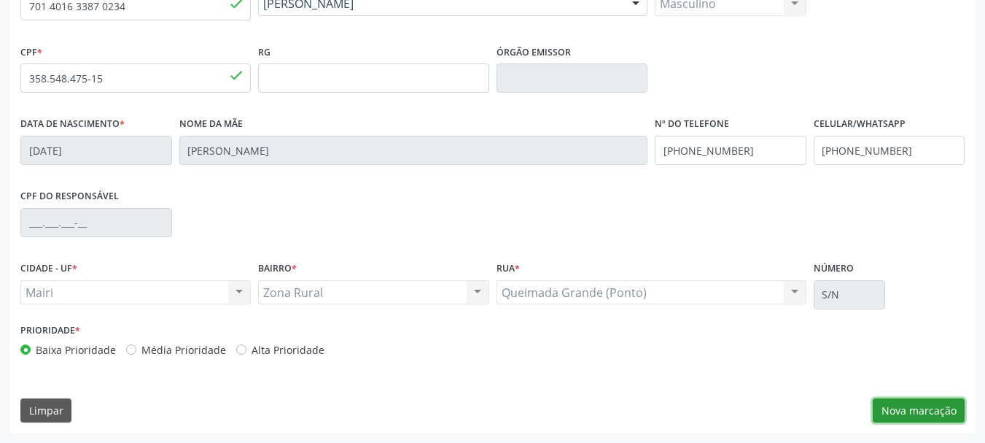
click at [909, 405] on button "Nova marcação" at bounding box center [919, 410] width 92 height 25
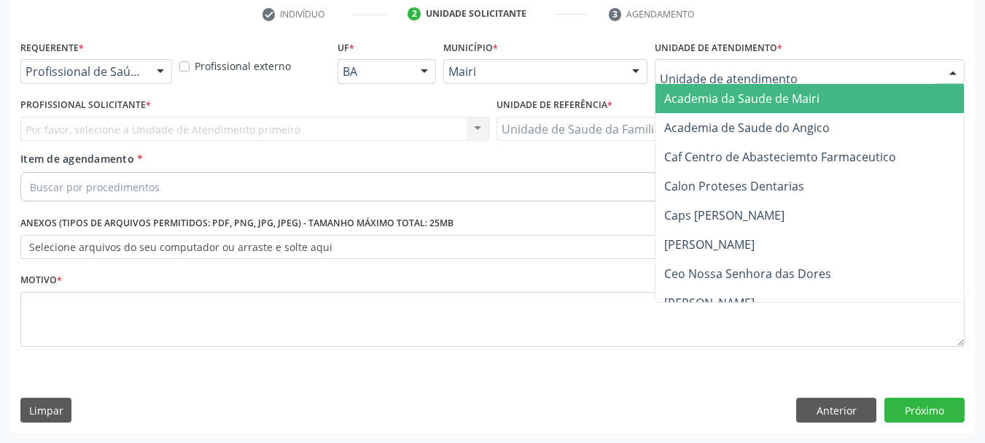
click at [958, 65] on div at bounding box center [953, 72] width 22 height 25
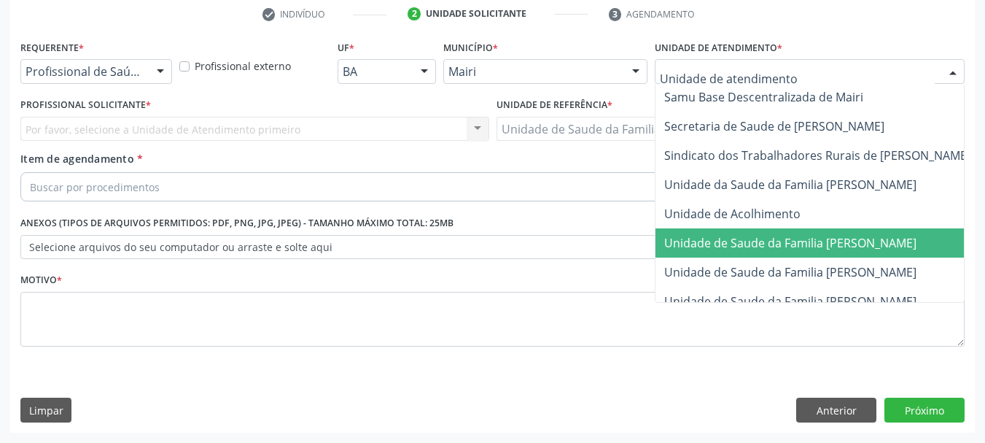
scroll to position [1106, 0]
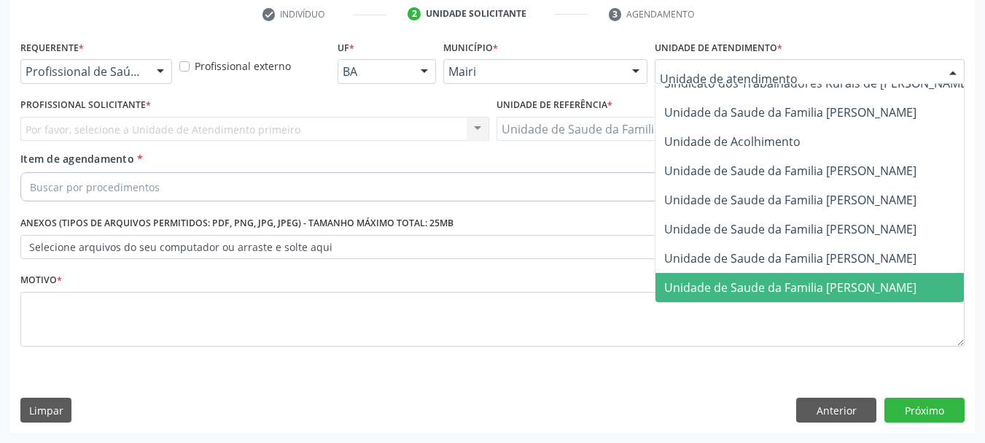
click at [763, 279] on span "Unidade de Saude da Familia [PERSON_NAME]" at bounding box center [790, 287] width 252 height 16
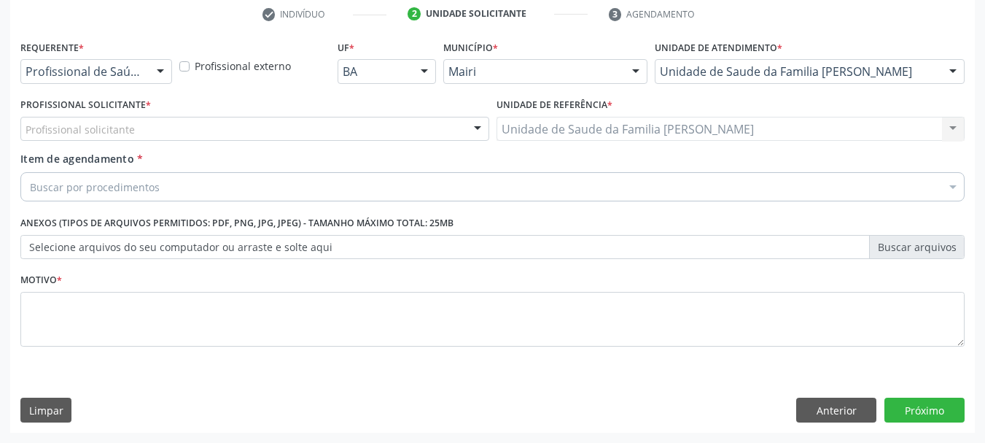
click at [138, 125] on div "Profissional solicitante" at bounding box center [254, 129] width 469 height 25
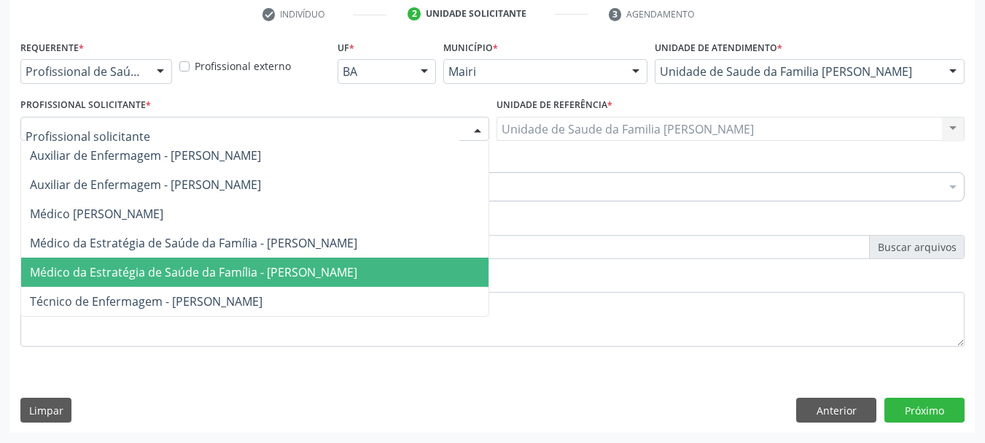
click at [141, 260] on span "Médico da Estratégia de Saúde da Família - [PERSON_NAME]" at bounding box center [254, 271] width 467 height 29
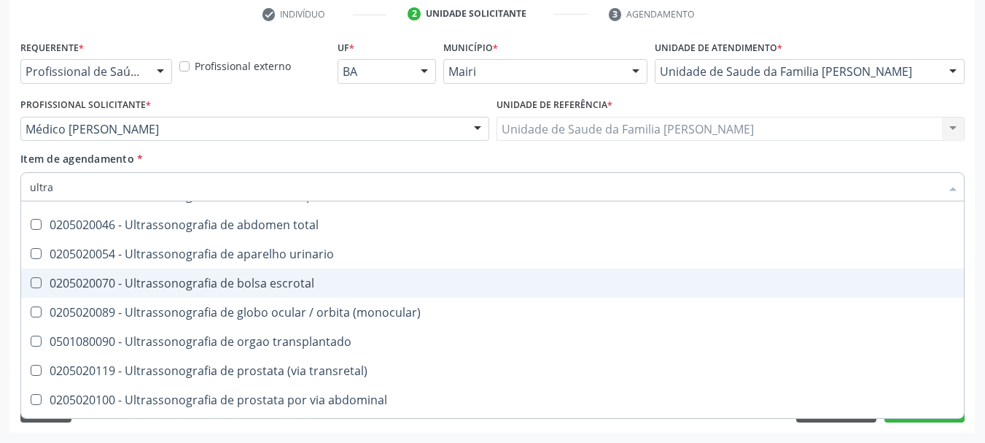
scroll to position [219, 0]
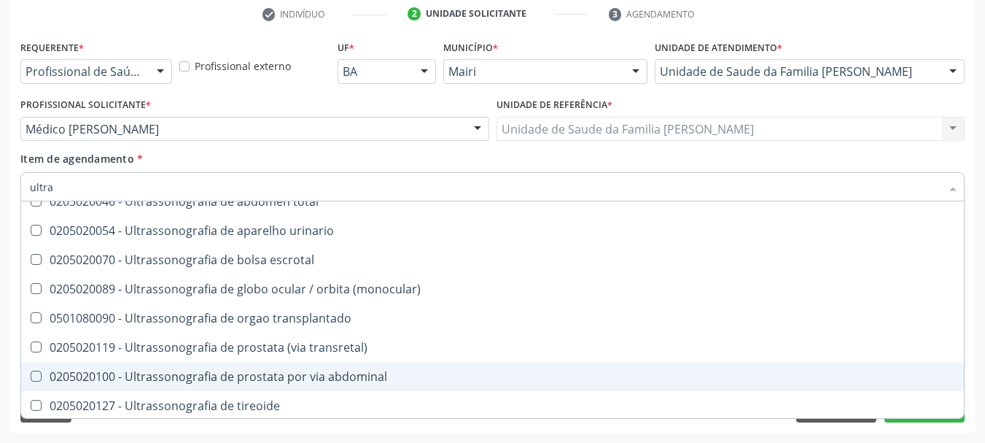
click at [273, 376] on div "0205020100 - Ultrassonografia de prostata por via abdominal" at bounding box center [493, 376] width 926 height 12
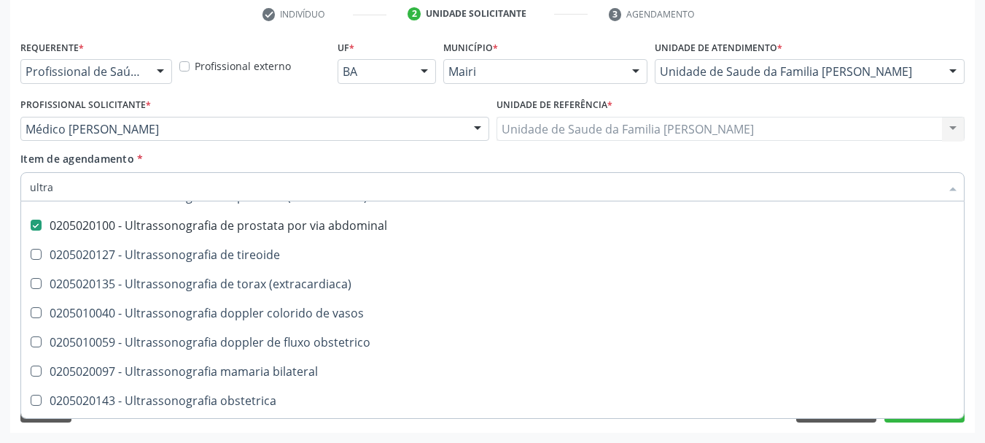
scroll to position [484, 0]
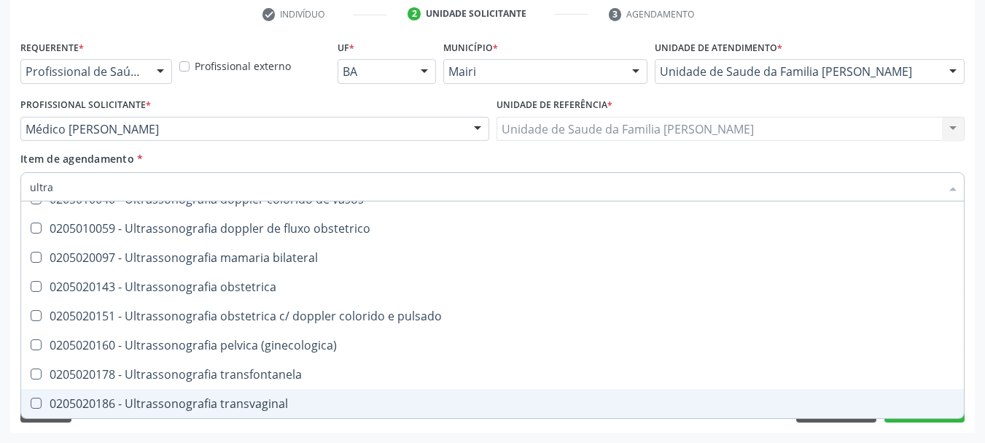
click at [940, 418] on div "Desfazer seleção 0211060011 - Biometria ultrassônica (monocular) 0201010542 - B…" at bounding box center [492, 309] width 944 height 217
click at [921, 417] on span "0205020186 - Ultrassonografia transvaginal" at bounding box center [492, 403] width 943 height 29
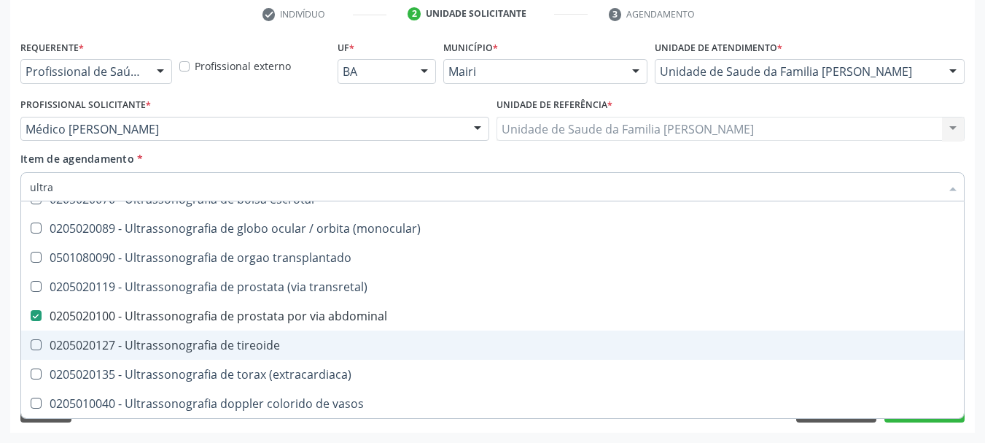
scroll to position [250, 0]
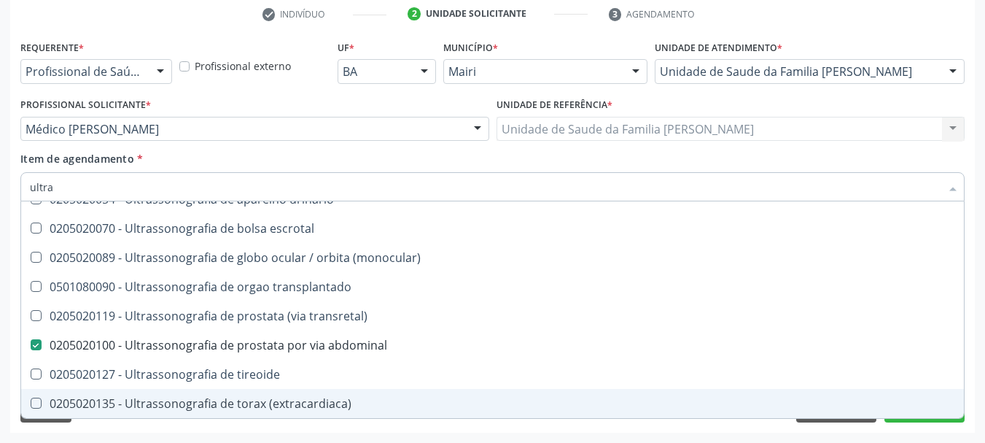
click at [926, 418] on div "Desfazer seleção 0211060011 - Biometria ultrassônica (monocular) 0201010542 - B…" at bounding box center [492, 309] width 944 height 217
click at [924, 420] on button "Próximo" at bounding box center [925, 409] width 80 height 25
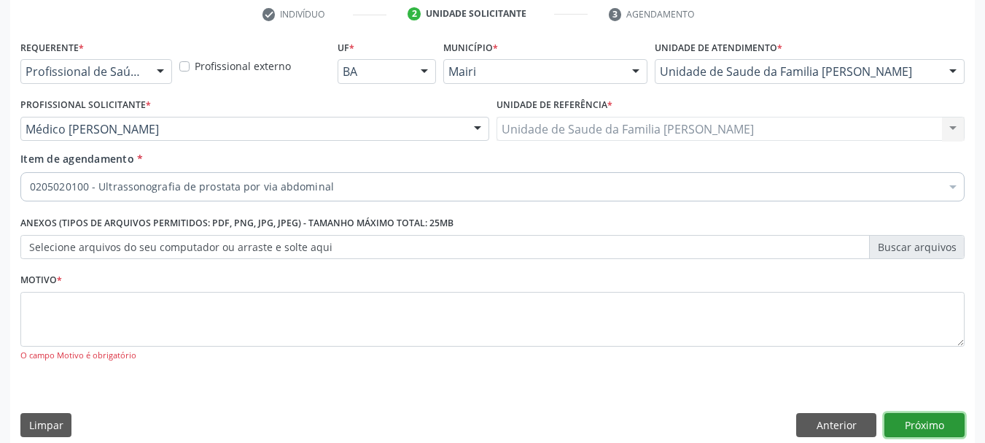
scroll to position [0, 0]
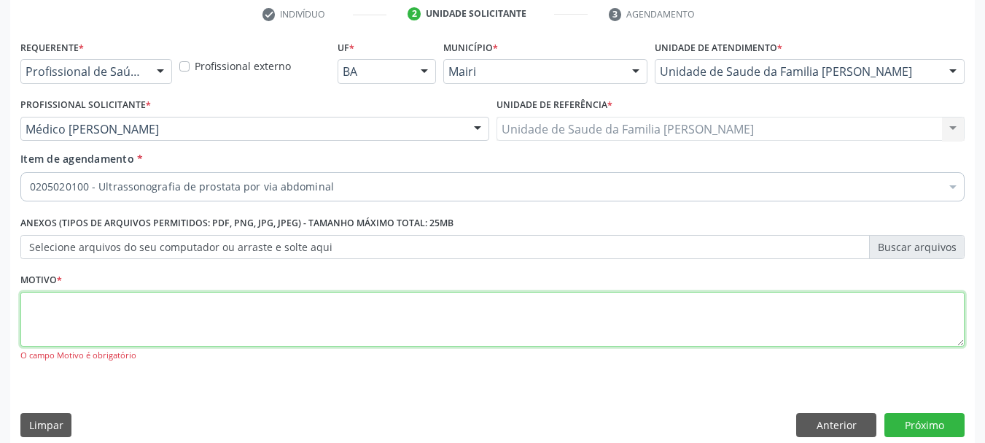
click at [78, 314] on textarea at bounding box center [492, 319] width 944 height 55
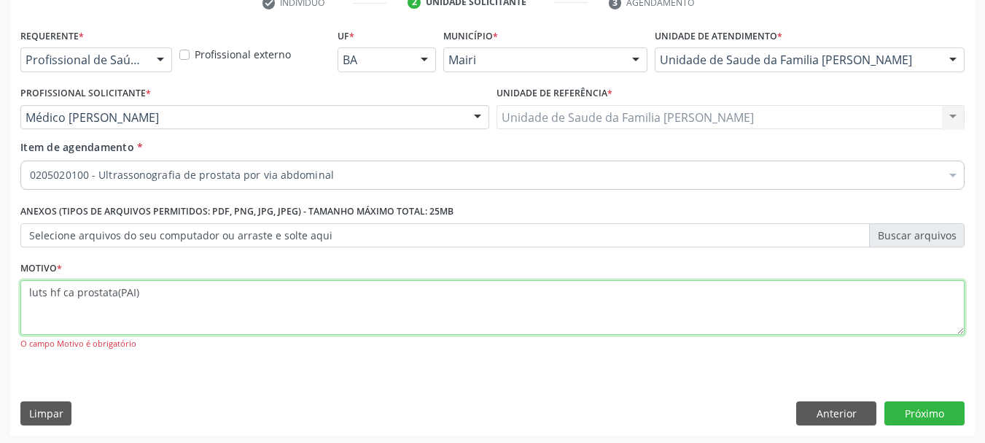
scroll to position [295, 0]
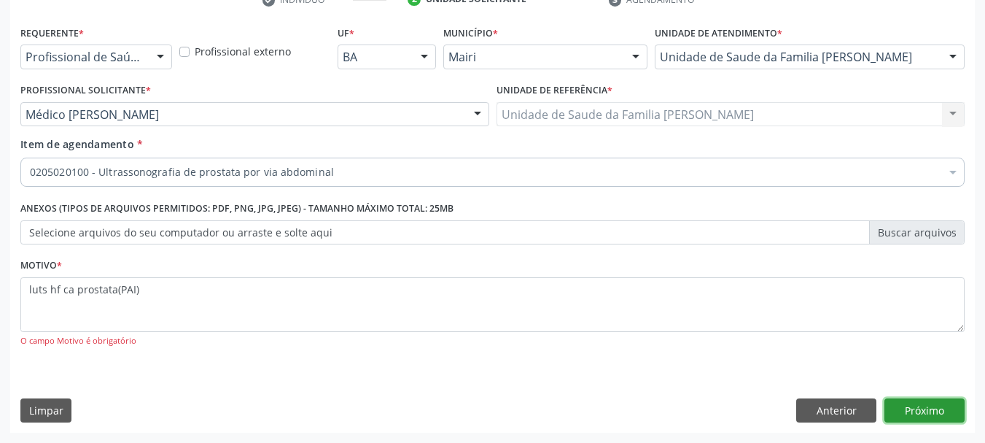
click at [907, 411] on button "Próximo" at bounding box center [925, 410] width 80 height 25
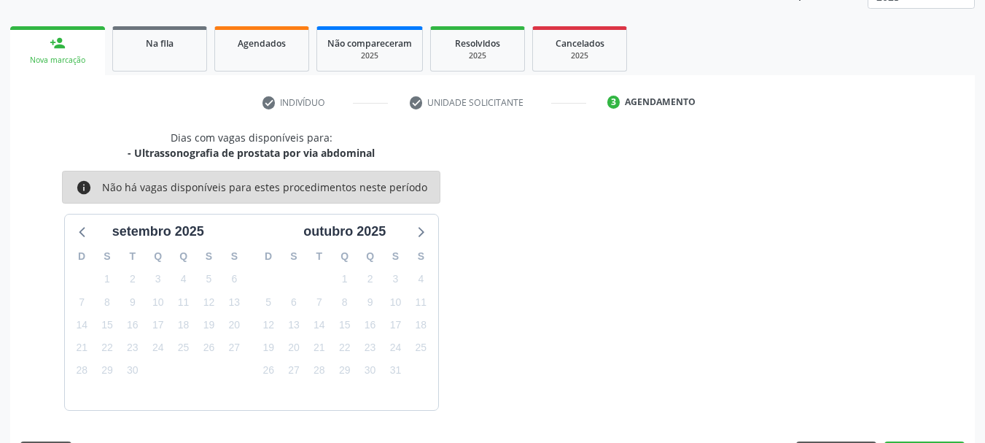
scroll to position [235, 0]
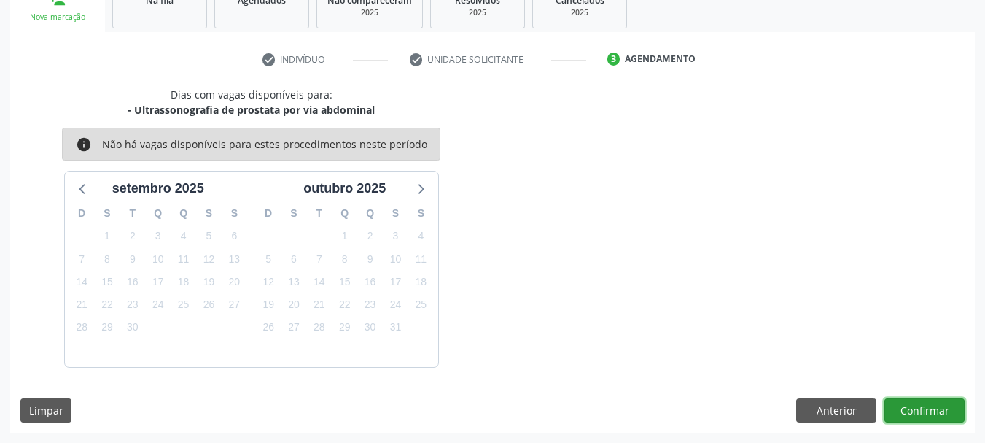
click at [913, 406] on button "Confirmar" at bounding box center [925, 410] width 80 height 25
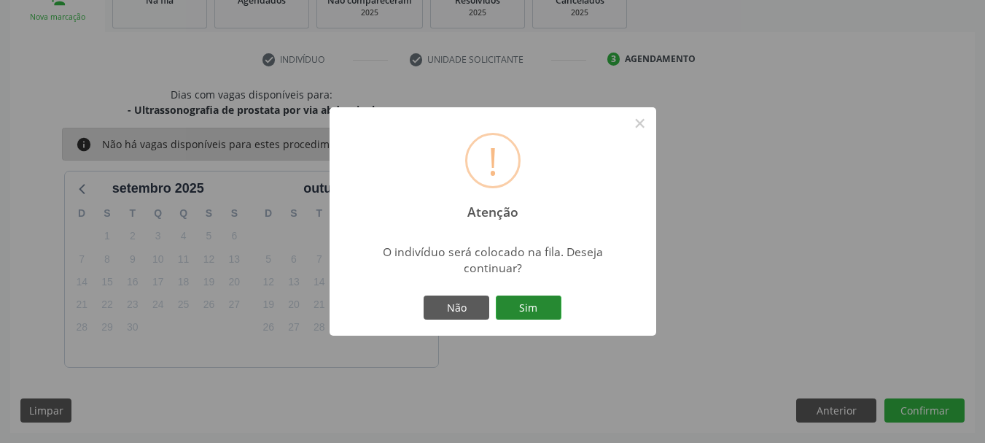
click at [543, 304] on button "Sim" at bounding box center [529, 307] width 66 height 25
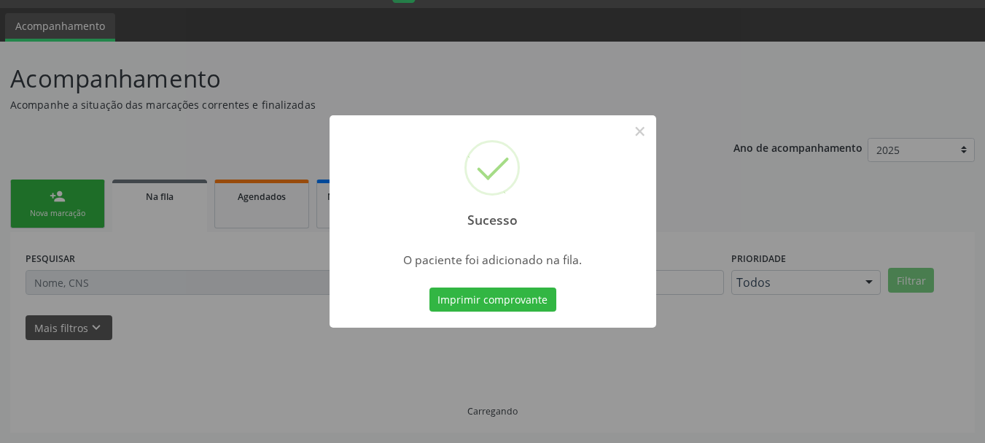
scroll to position [39, 0]
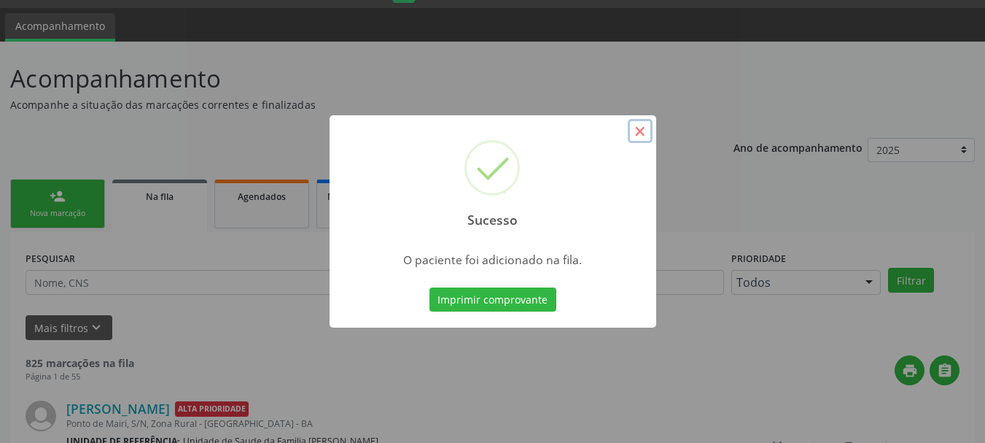
click at [637, 132] on button "×" at bounding box center [640, 131] width 25 height 25
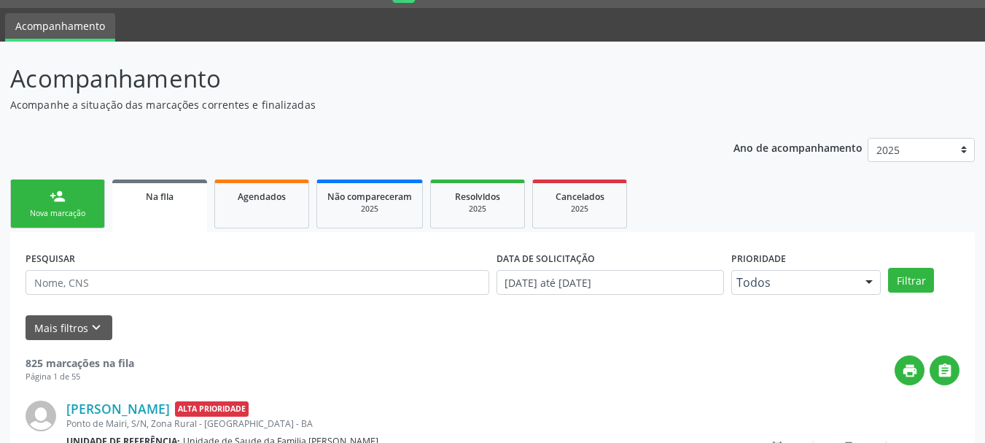
click at [637, 132] on div "Sucesso × O paciente foi adicionado na fila. Imprimir comprovante Cancel" at bounding box center [492, 221] width 985 height 443
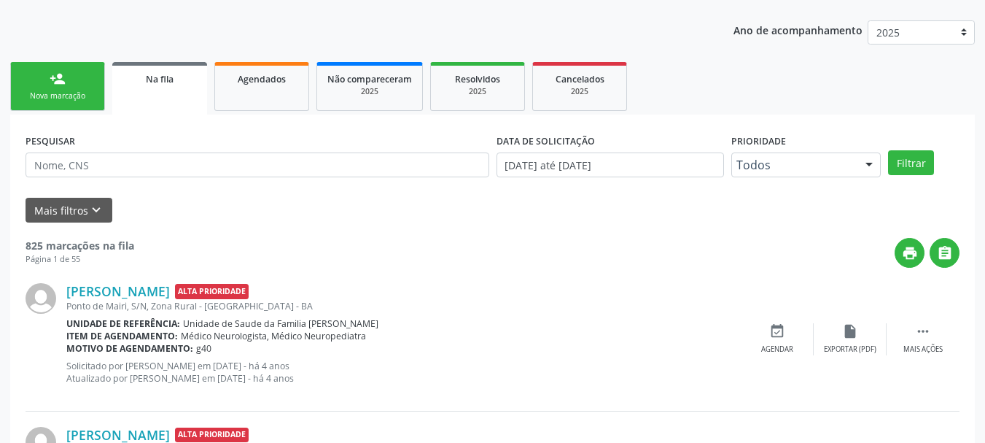
scroll to position [476, 0]
